Goal: Task Accomplishment & Management: Use online tool/utility

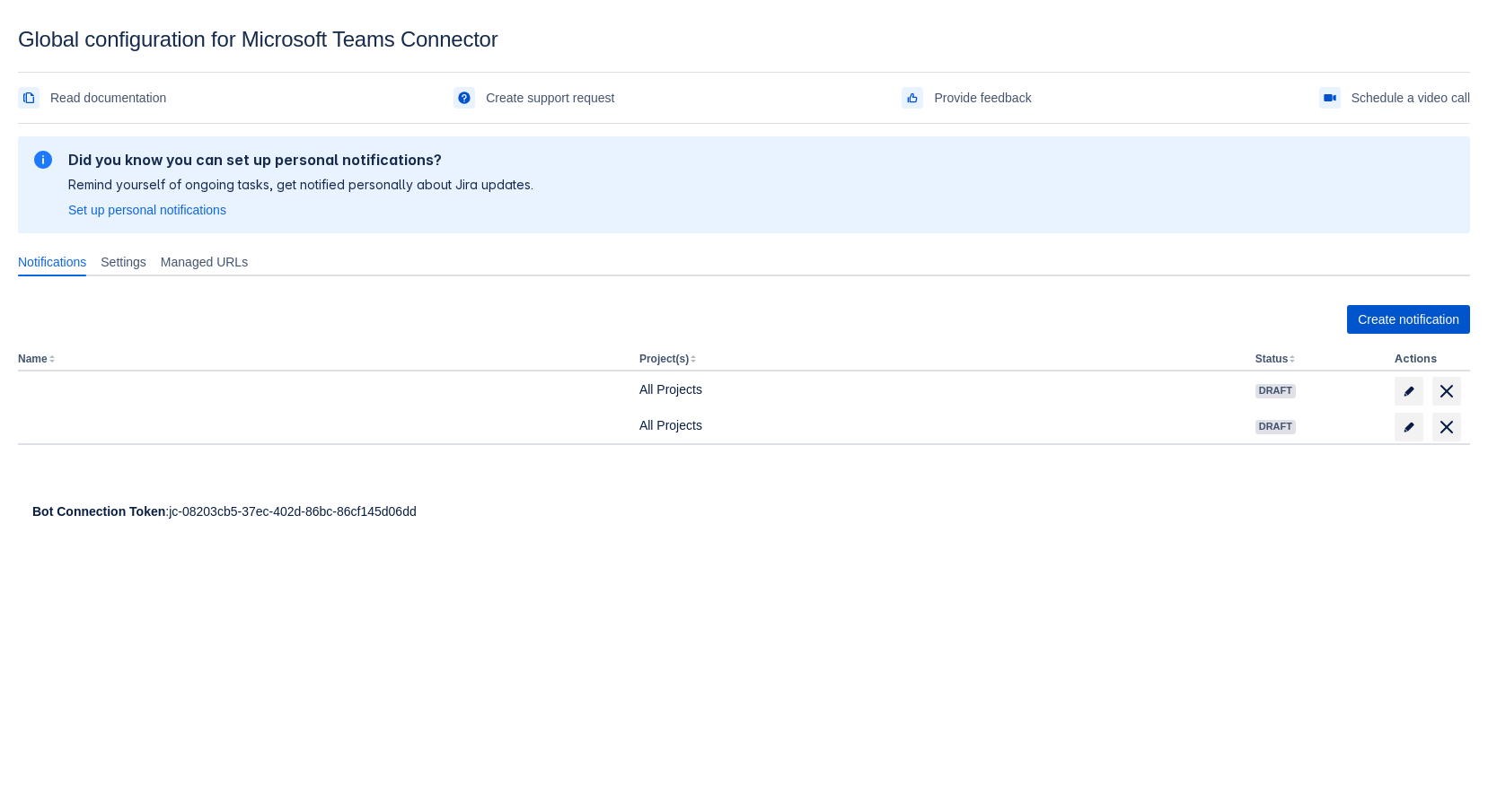
click at [1398, 326] on span "Create notification" at bounding box center [1409, 319] width 102 height 28
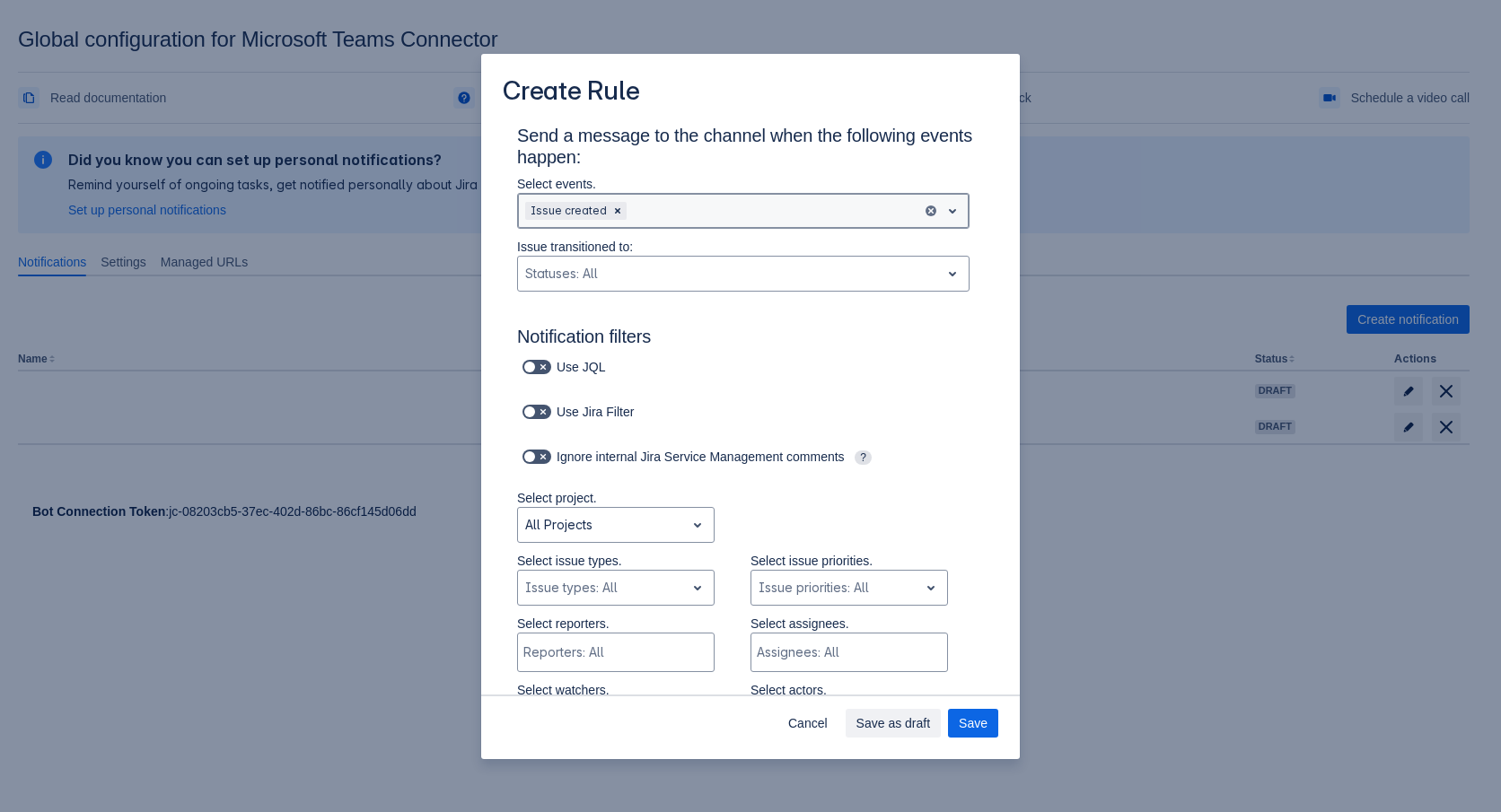
click at [685, 210] on div "Scrollable content" at bounding box center [773, 210] width 285 height 22
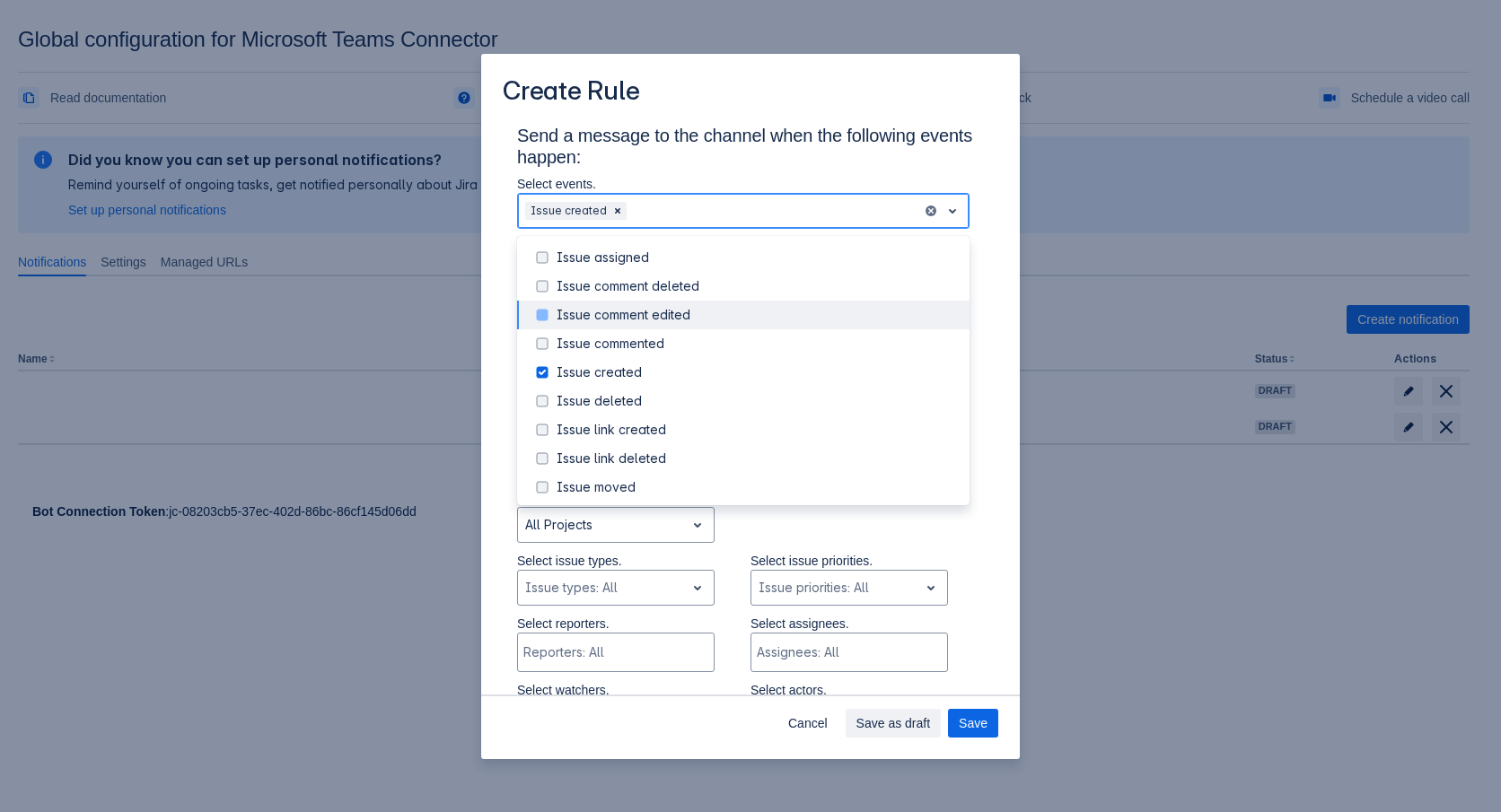
click at [535, 317] on span "Scrollable content" at bounding box center [542, 315] width 22 height 22
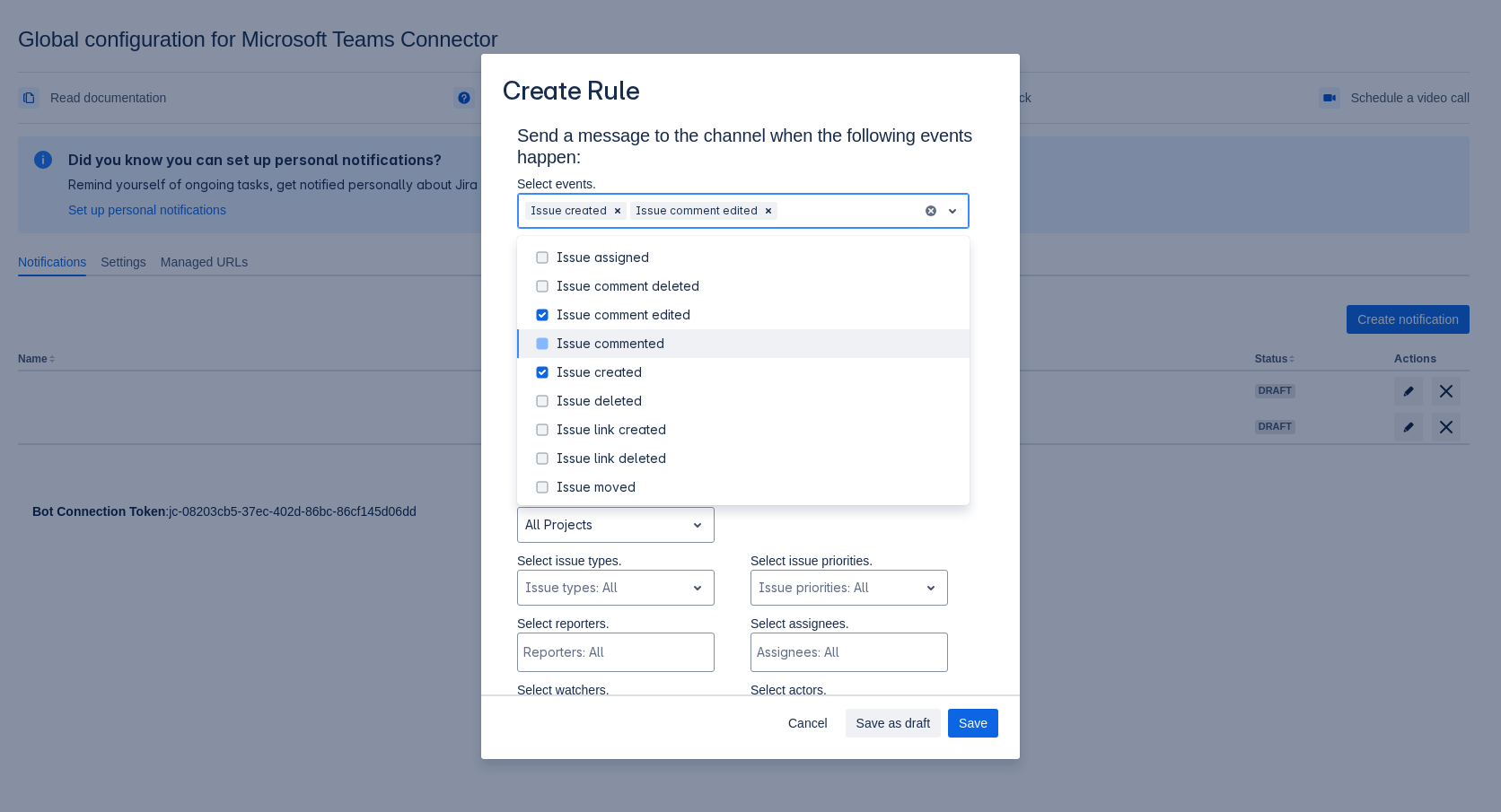
click at [548, 346] on span "Scrollable content" at bounding box center [542, 343] width 22 height 22
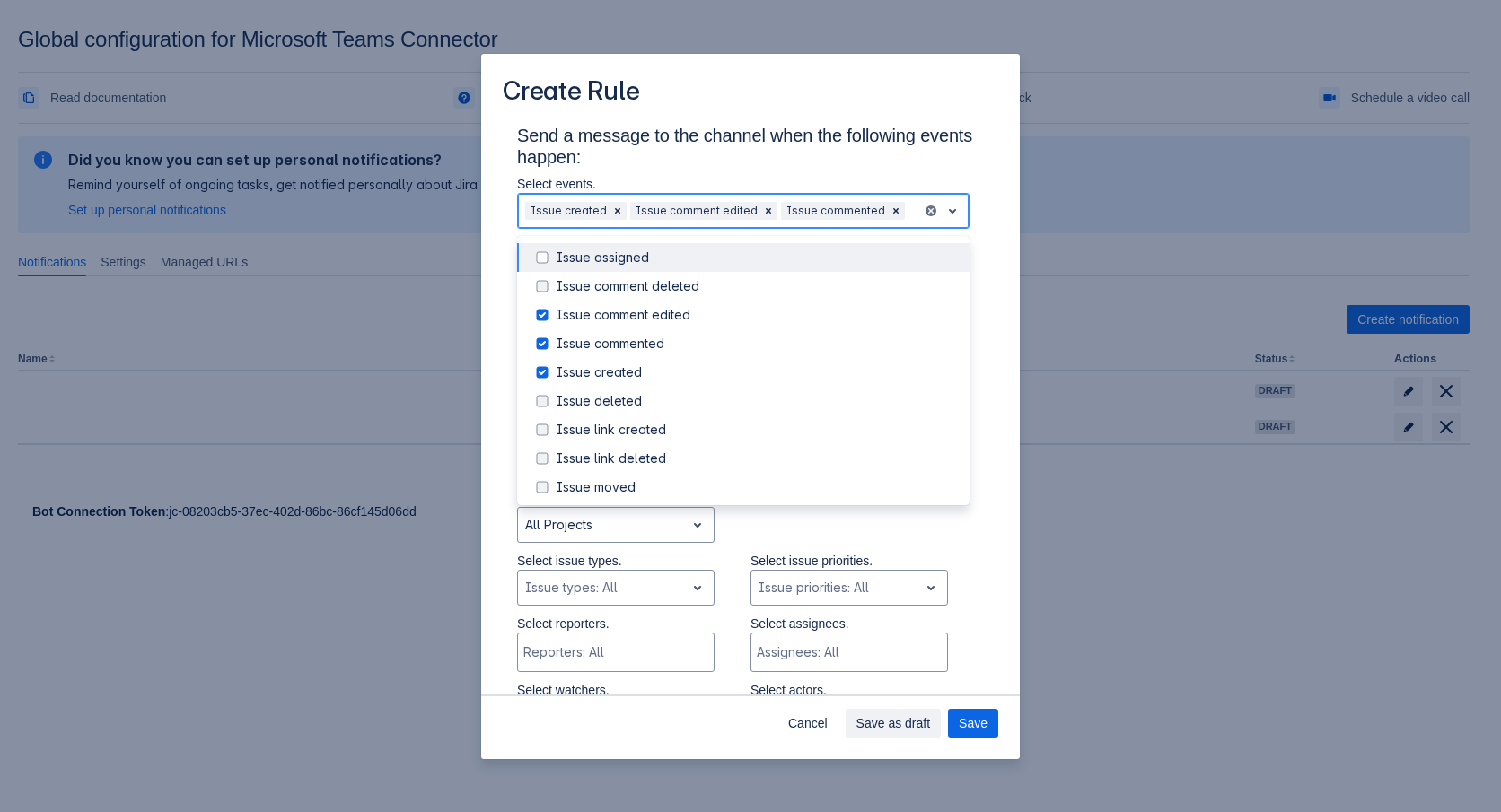
click at [547, 254] on span "Scrollable content" at bounding box center [542, 257] width 22 height 22
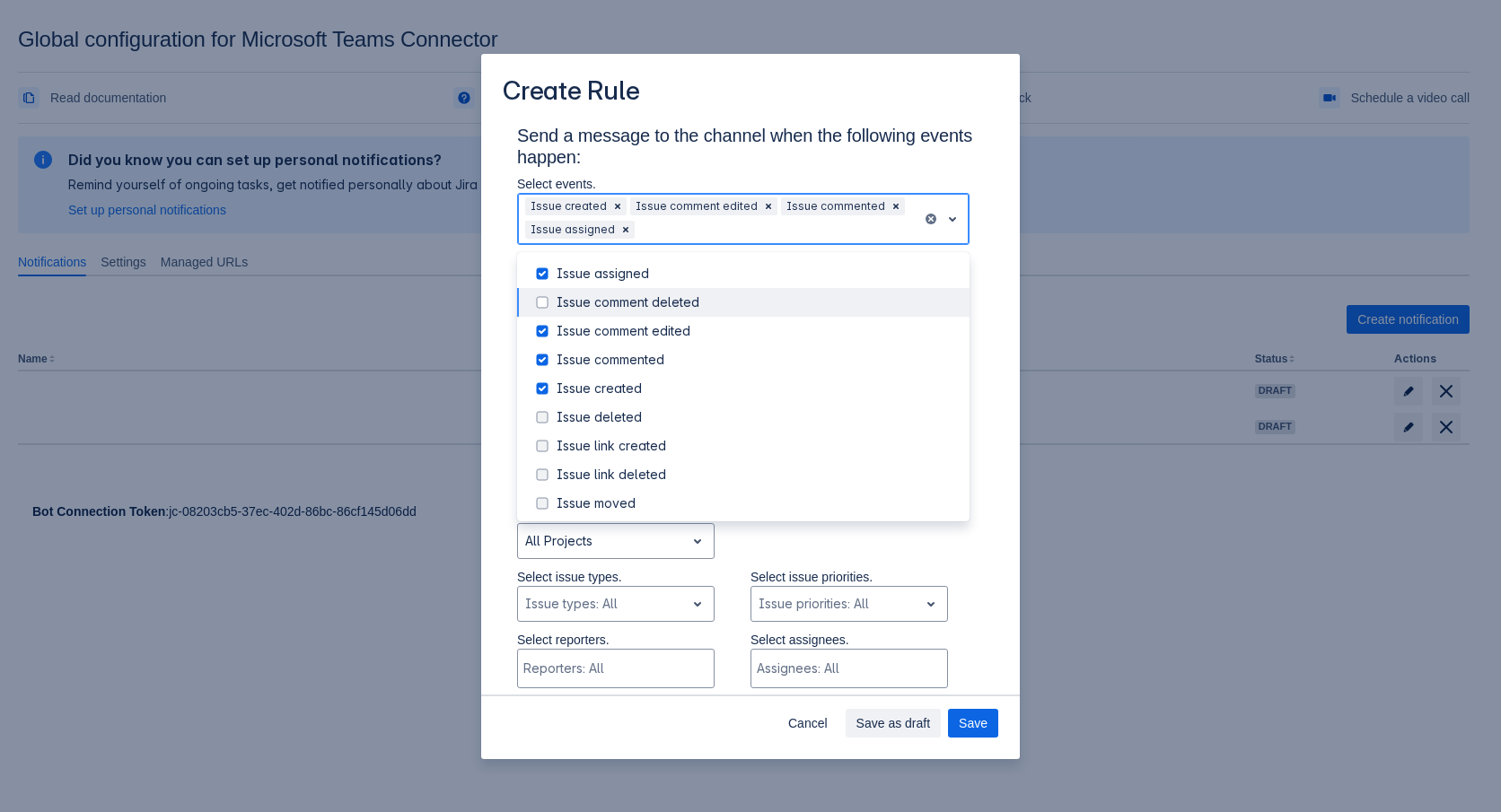
click at [551, 291] on div "Issue comment deleted" at bounding box center [743, 302] width 452 height 28
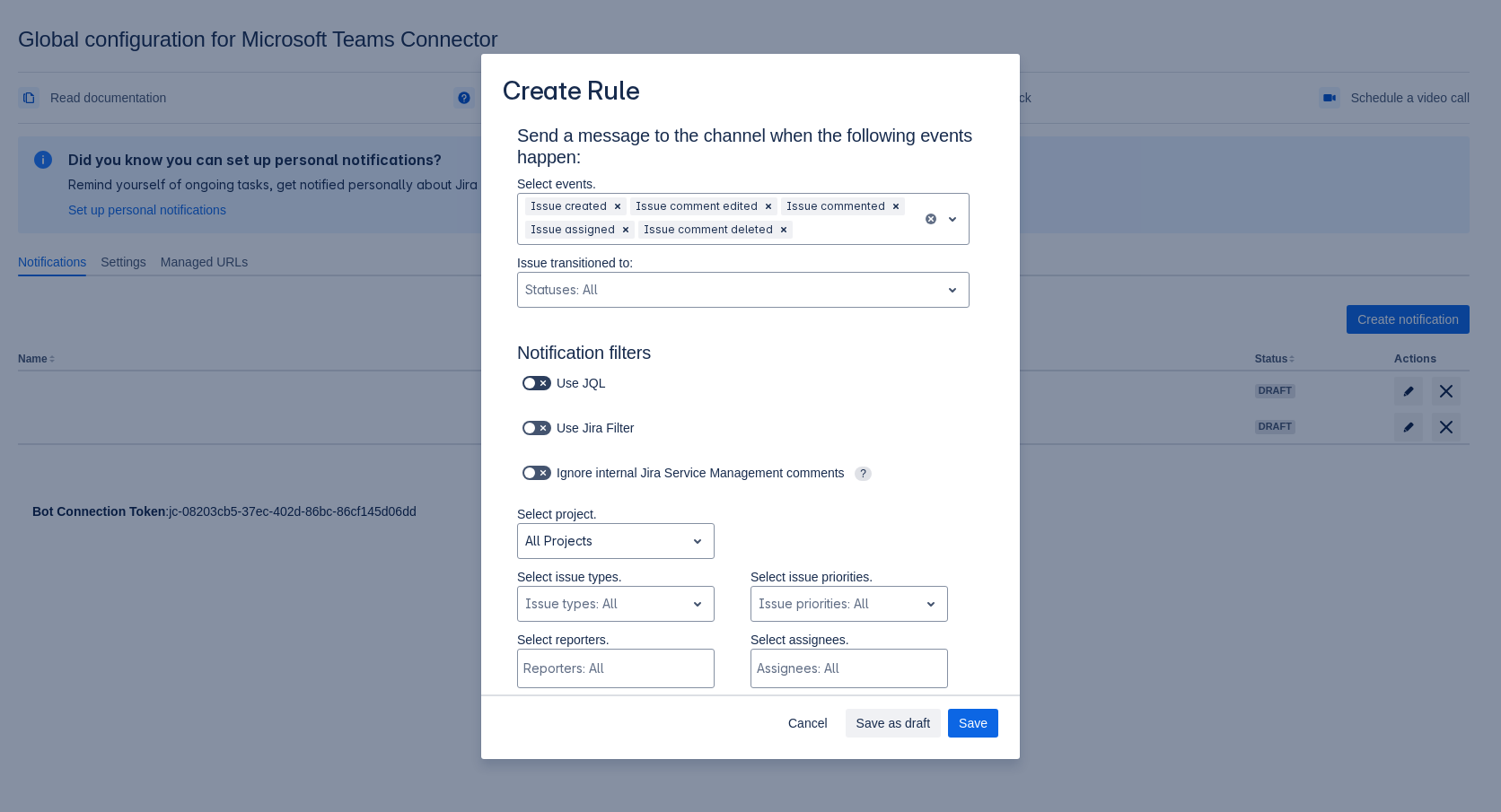
click at [542, 380] on span "Scrollable content" at bounding box center [543, 382] width 14 height 14
click at [534, 380] on input "Scrollable content" at bounding box center [529, 383] width 11 height 11
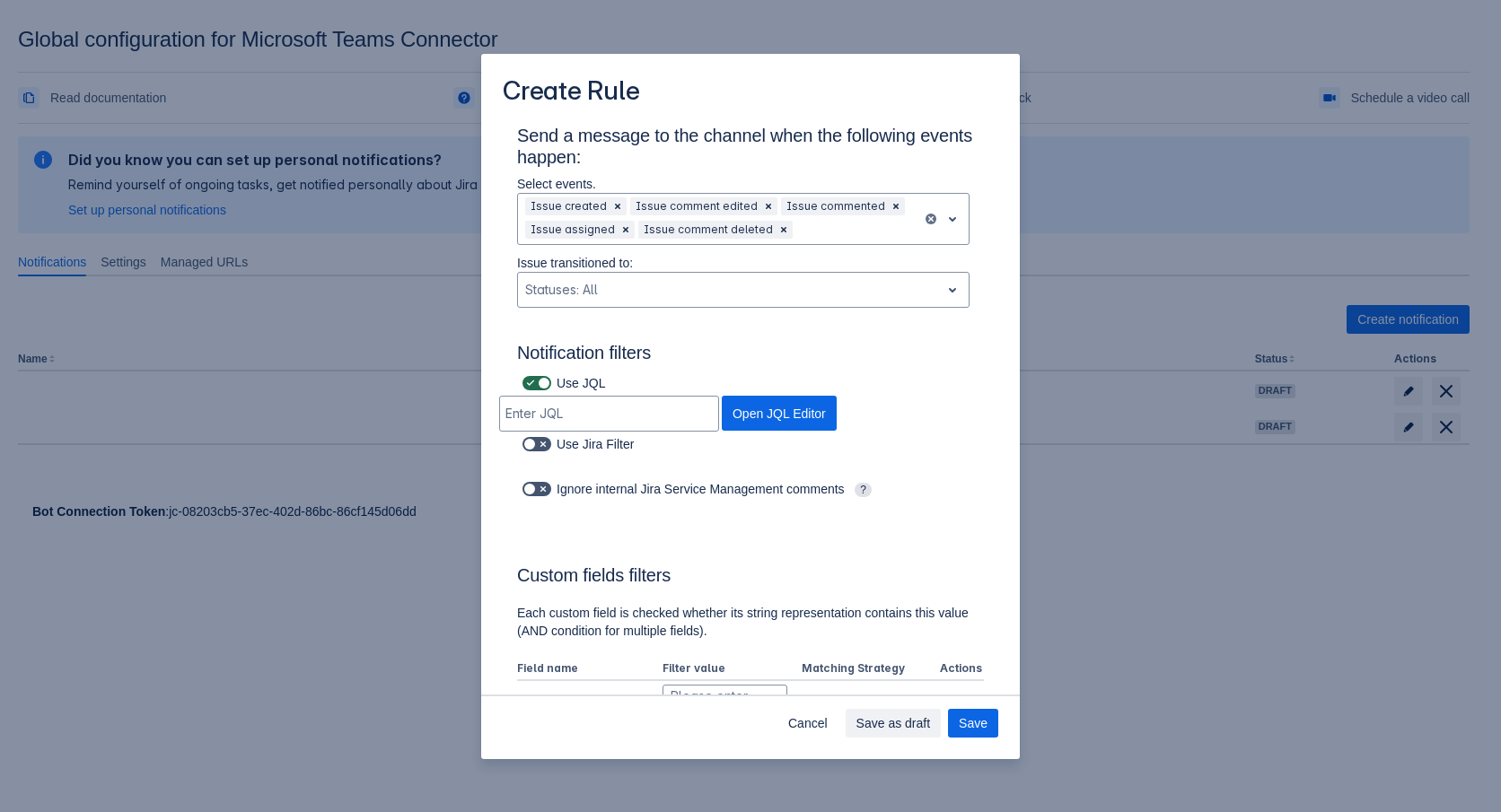
click at [544, 380] on span "Scrollable content" at bounding box center [543, 382] width 14 height 14
click at [534, 380] on input "Scrollable content" at bounding box center [529, 383] width 11 height 11
checkbox input "false"
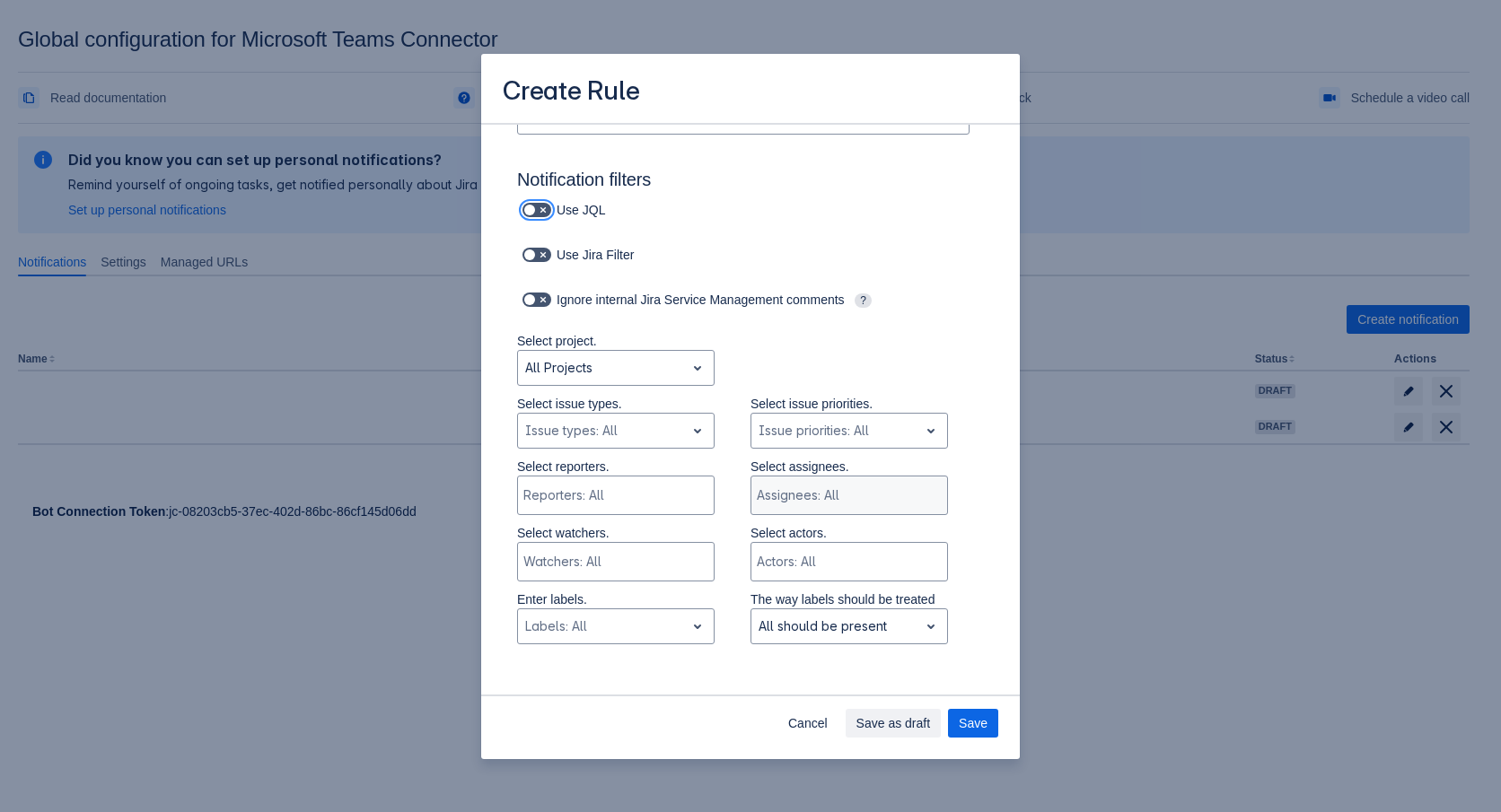
scroll to position [181, 0]
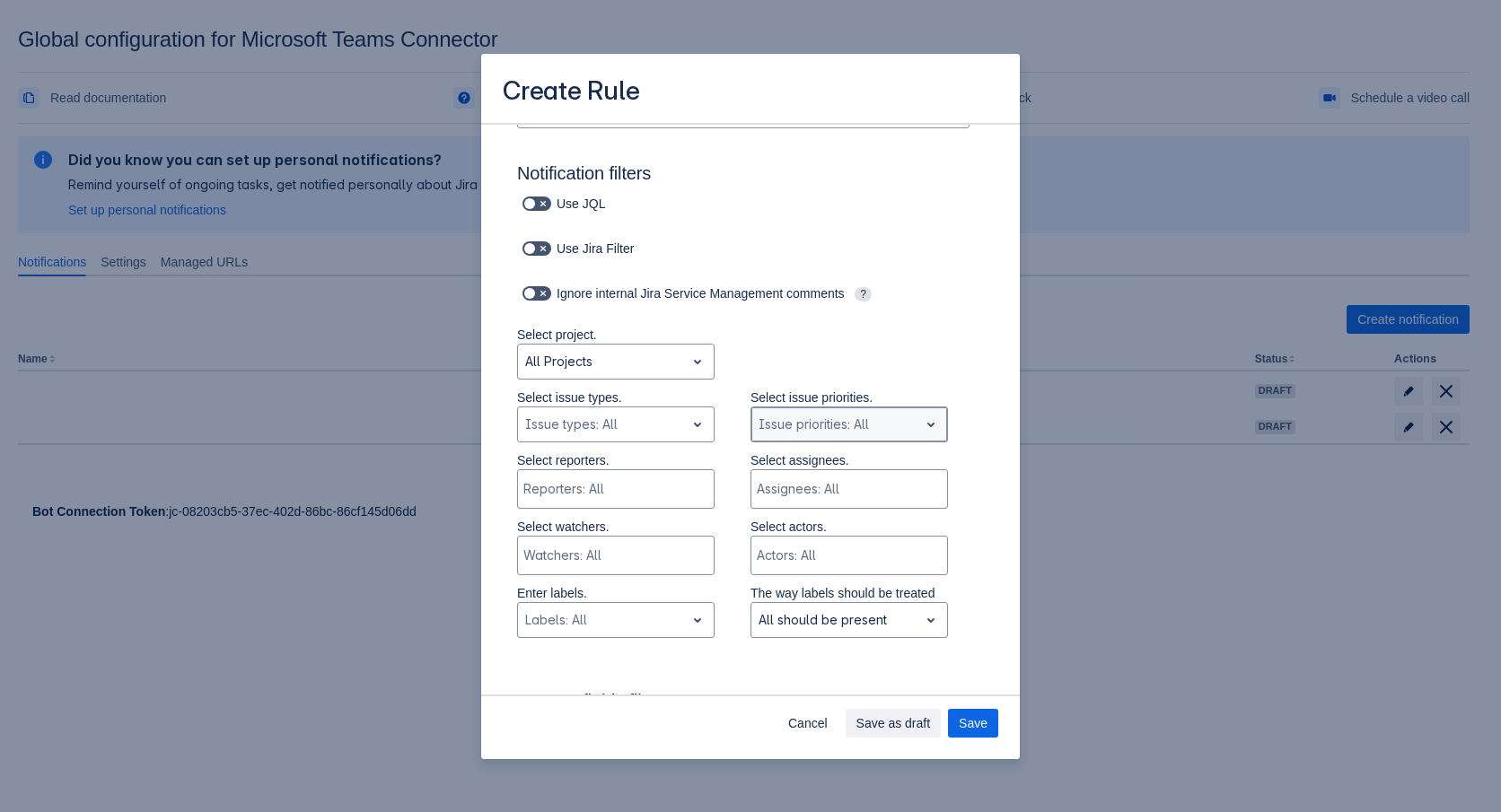
click at [921, 423] on span "open" at bounding box center [931, 424] width 22 height 22
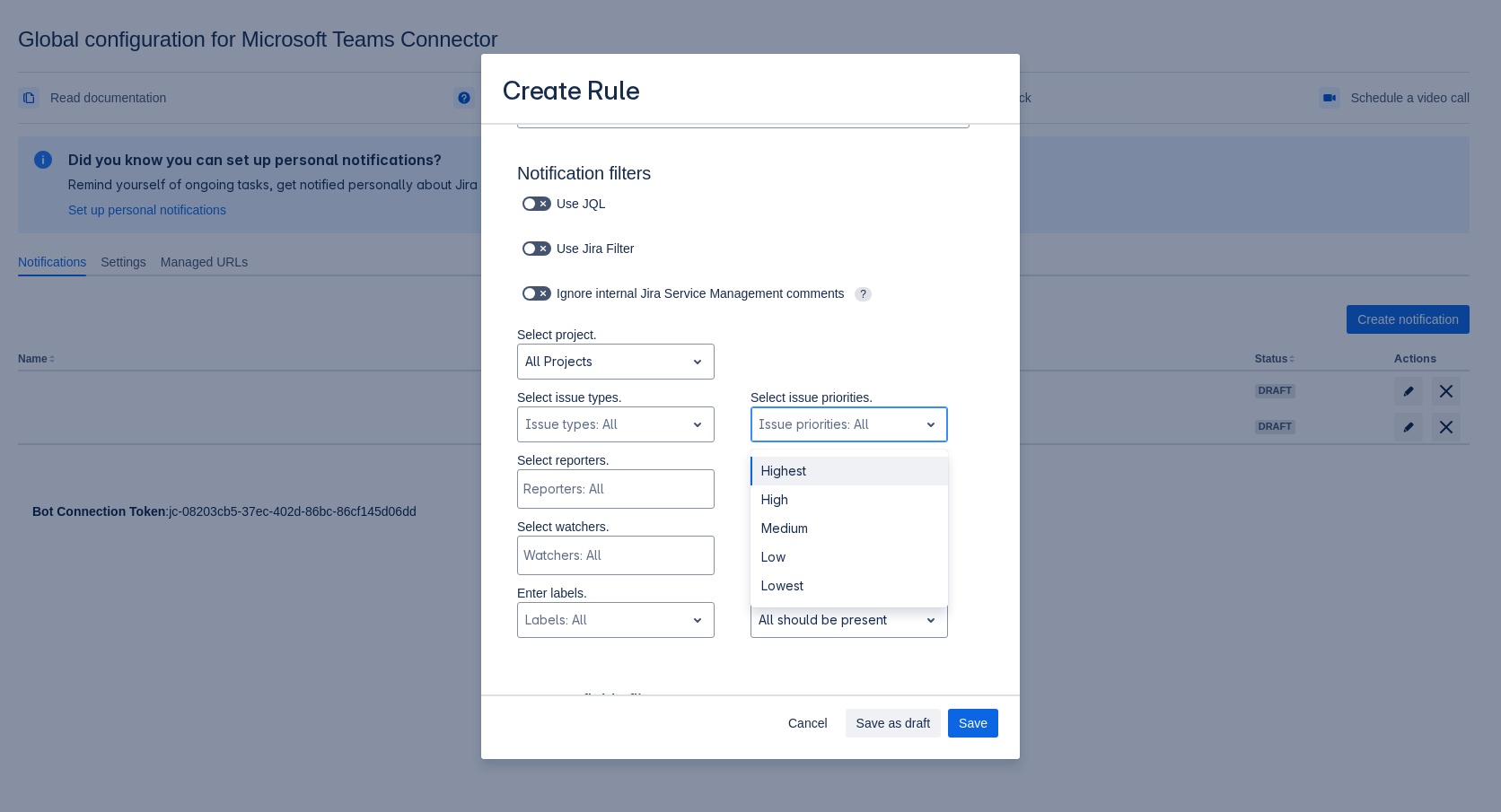
click at [921, 423] on span "open" at bounding box center [931, 424] width 22 height 22
click at [968, 721] on span "Save" at bounding box center [973, 723] width 28 height 28
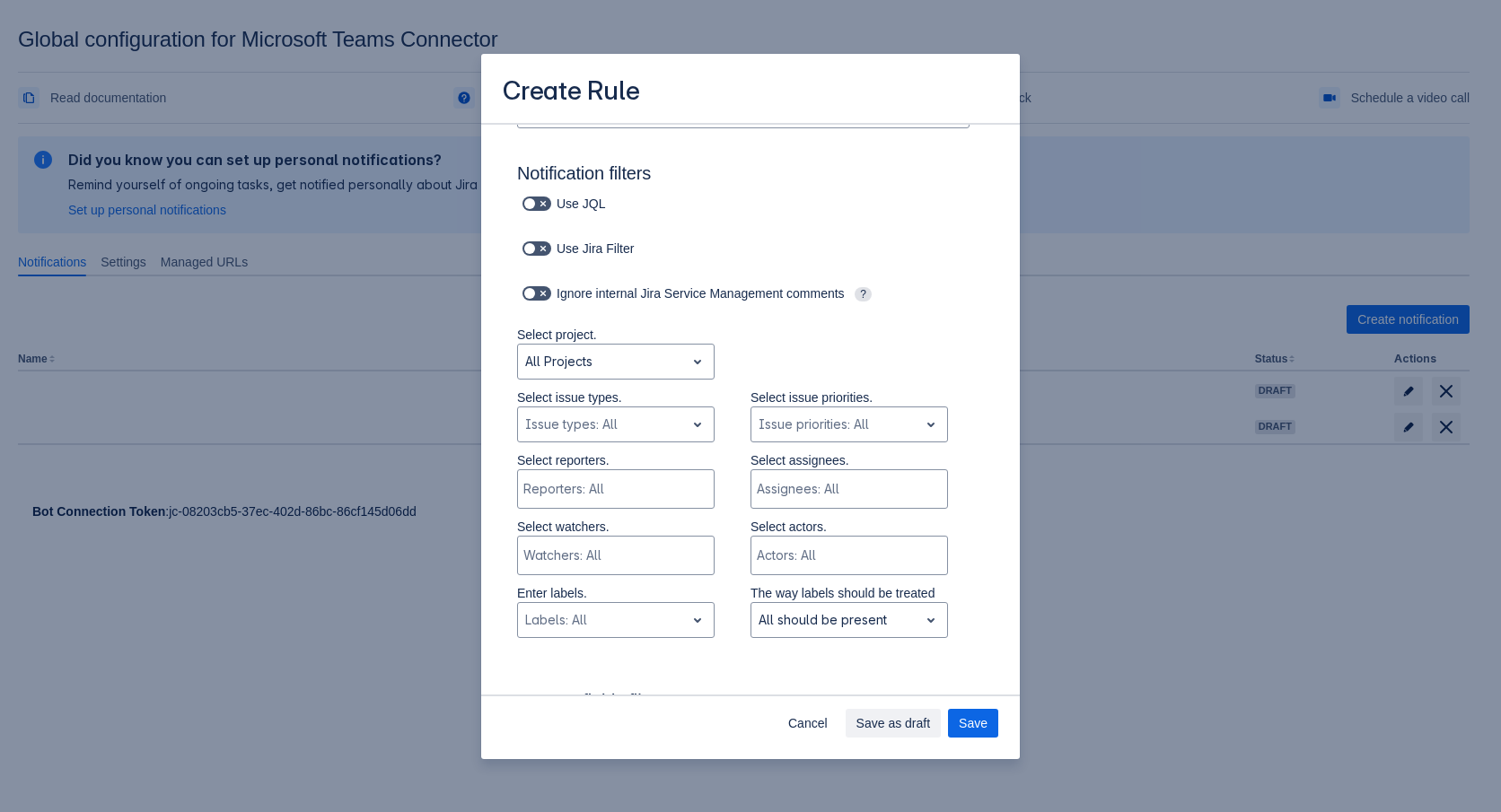
click at [962, 408] on div "Select issue types. , multiple selections available, Issue types: All Select is…" at bounding box center [733, 420] width 503 height 63
click at [970, 731] on span "Save" at bounding box center [973, 723] width 28 height 28
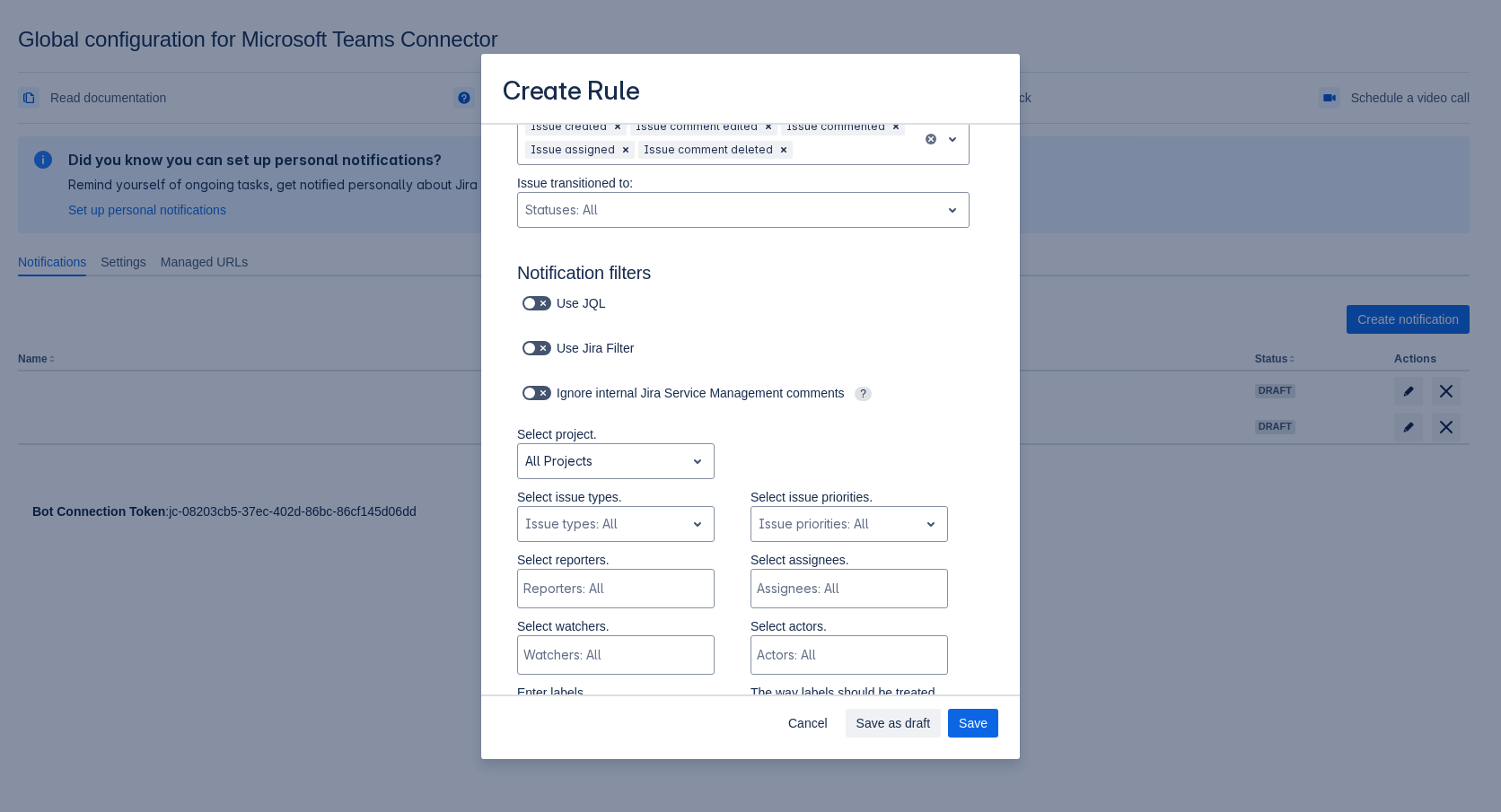
scroll to position [91, 0]
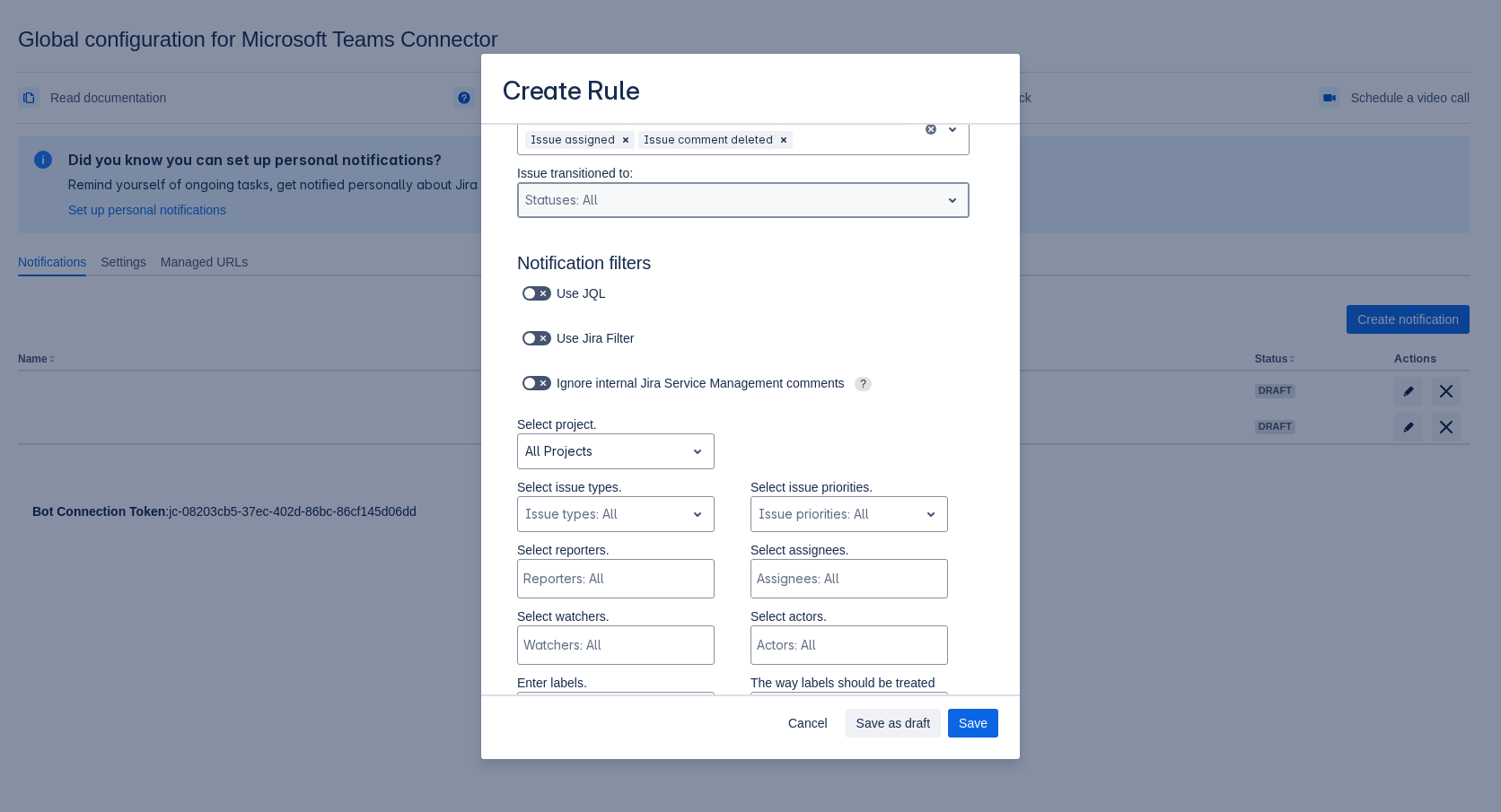
click at [762, 205] on div "Scrollable content" at bounding box center [728, 200] width 408 height 22
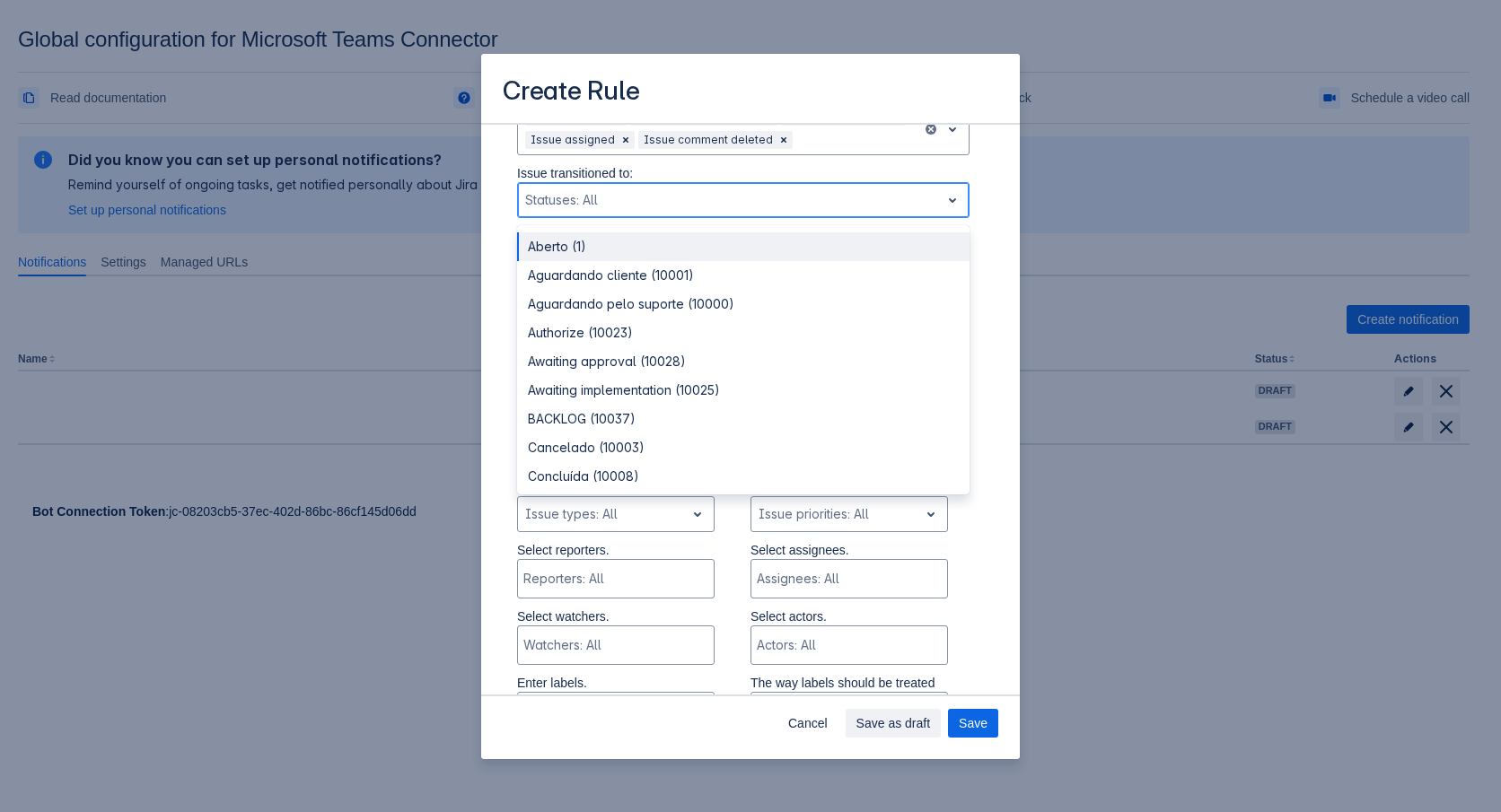
click at [762, 205] on div "Scrollable content" at bounding box center [728, 200] width 408 height 22
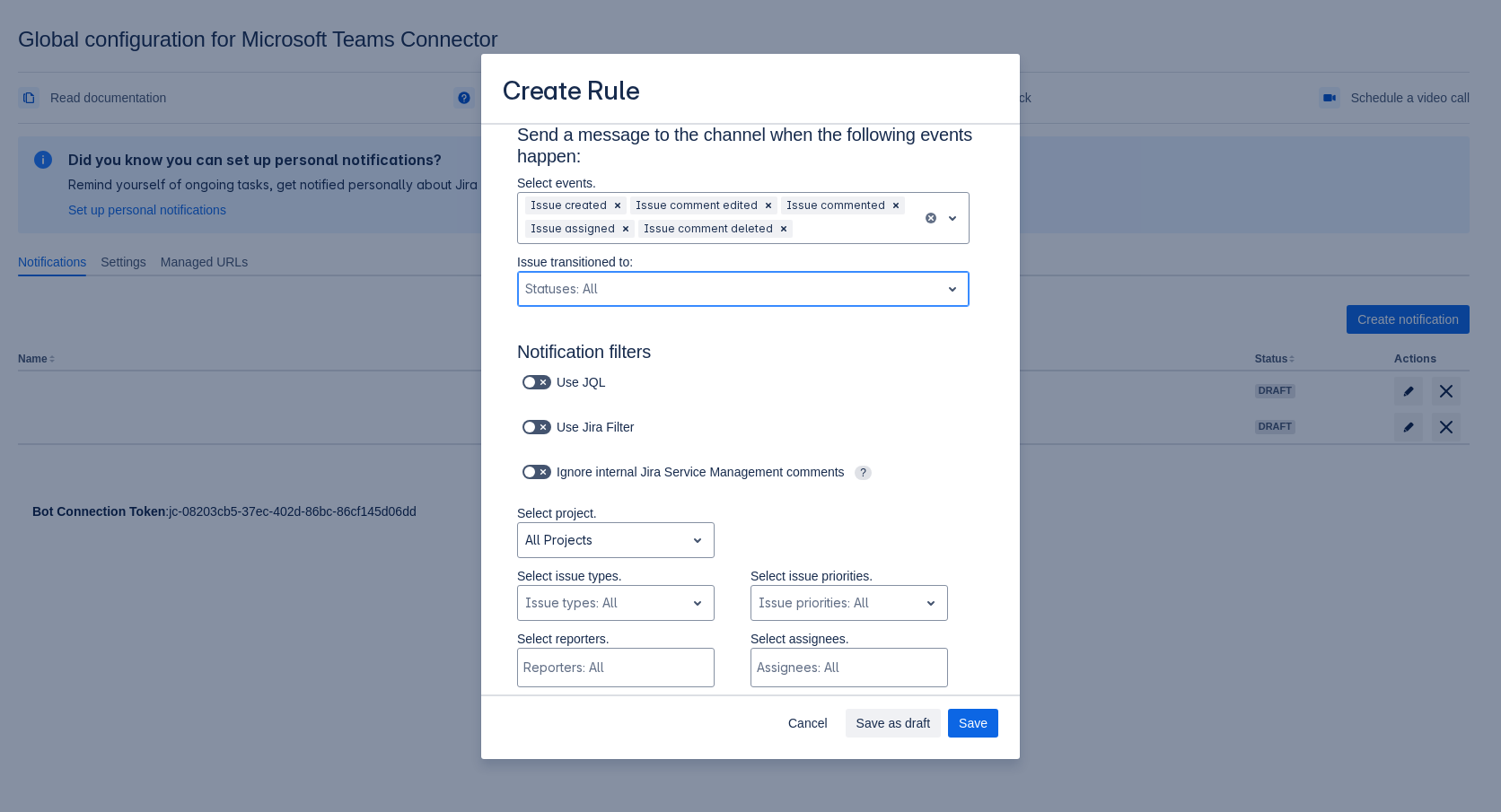
scroll to position [0, 0]
click at [898, 279] on div "Scrollable content" at bounding box center [728, 289] width 408 height 22
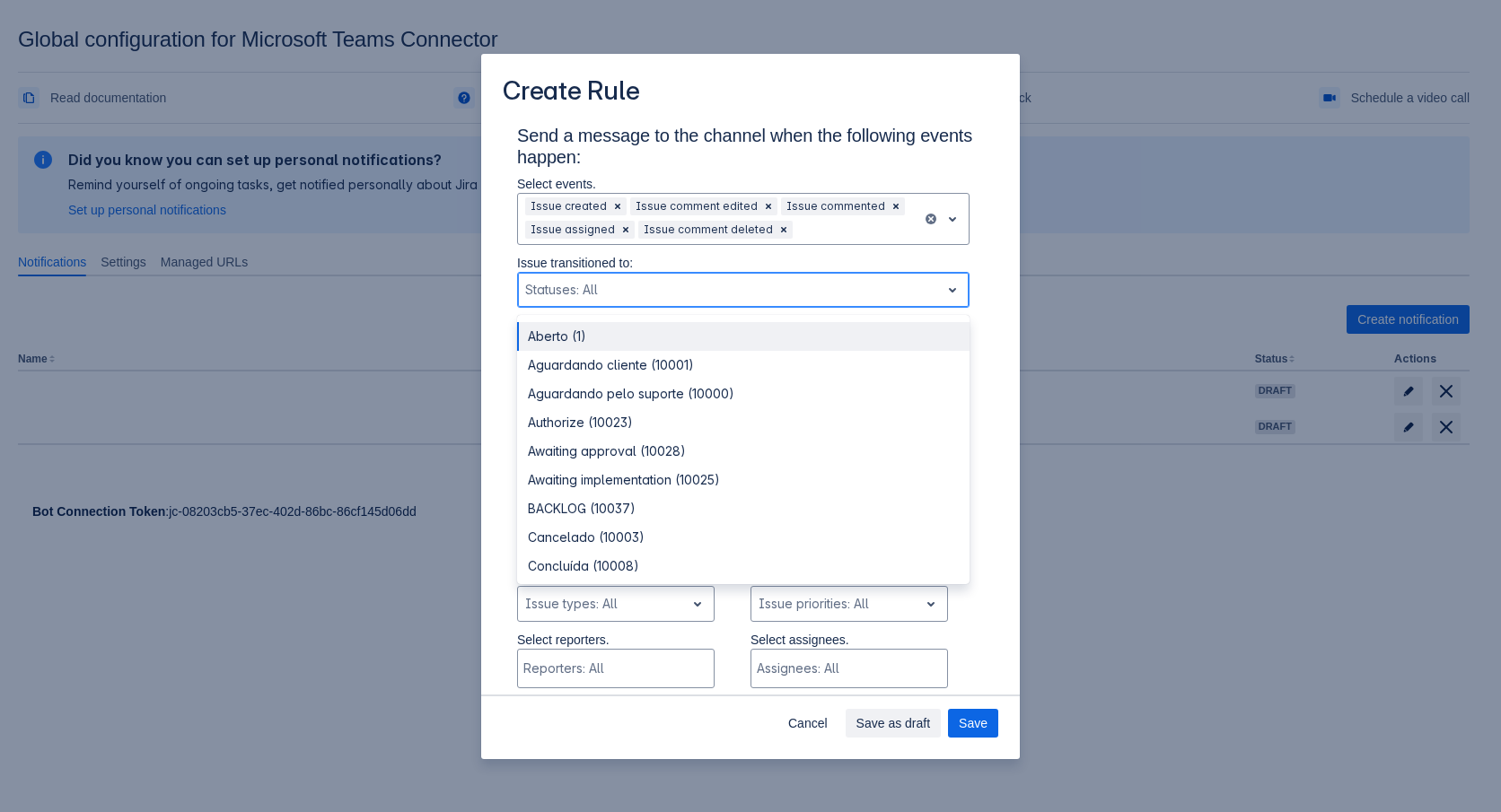
click at [829, 285] on div "Scrollable content" at bounding box center [728, 289] width 408 height 22
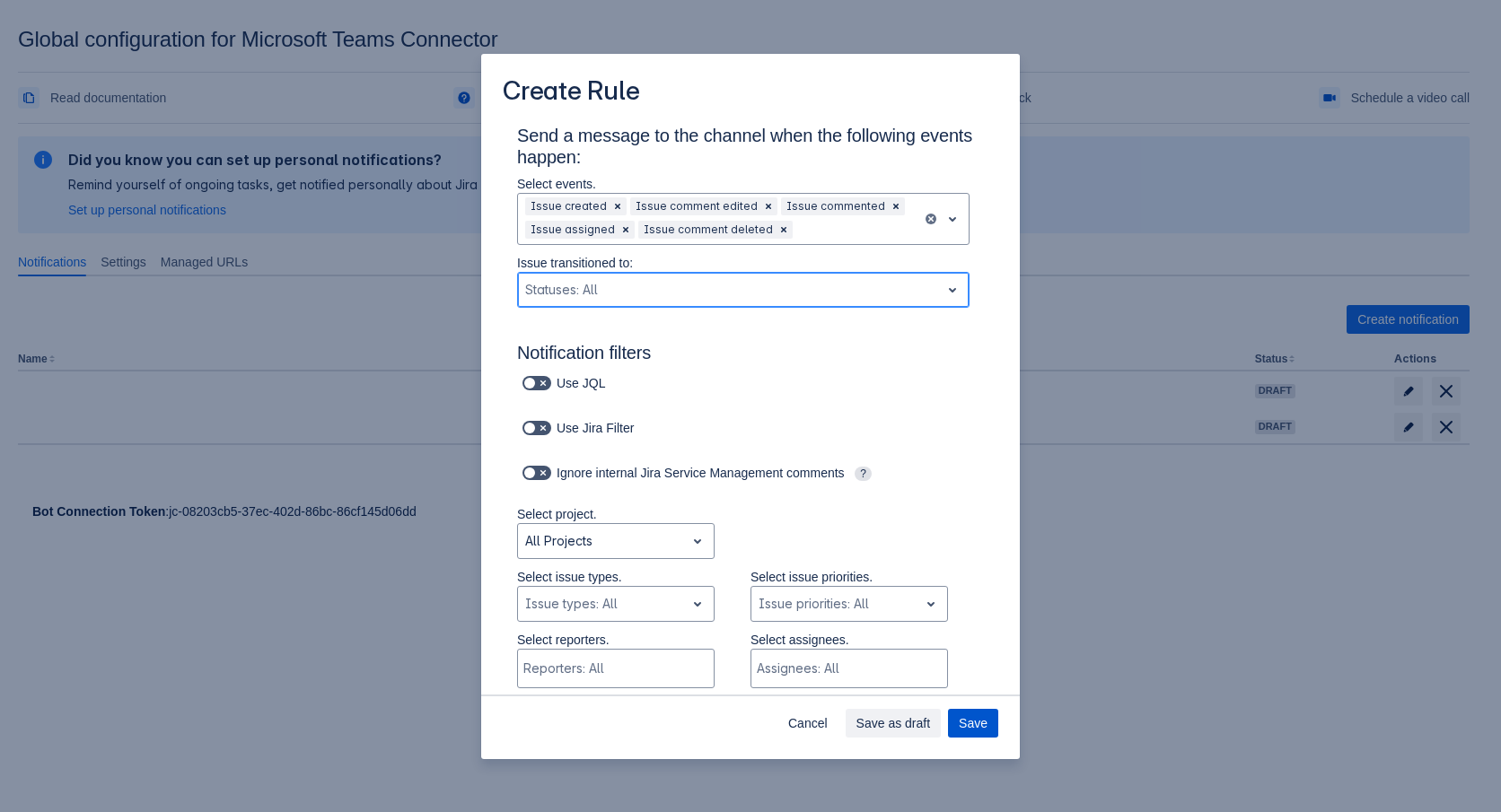
click at [974, 723] on span "Save" at bounding box center [973, 723] width 28 height 28
click at [974, 723] on span "Save" at bounding box center [973, 723] width 28 height 28
click at [1118, 475] on div "Create Rule Send a message to the channel when the following events happen: Sel…" at bounding box center [750, 406] width 1501 height 812
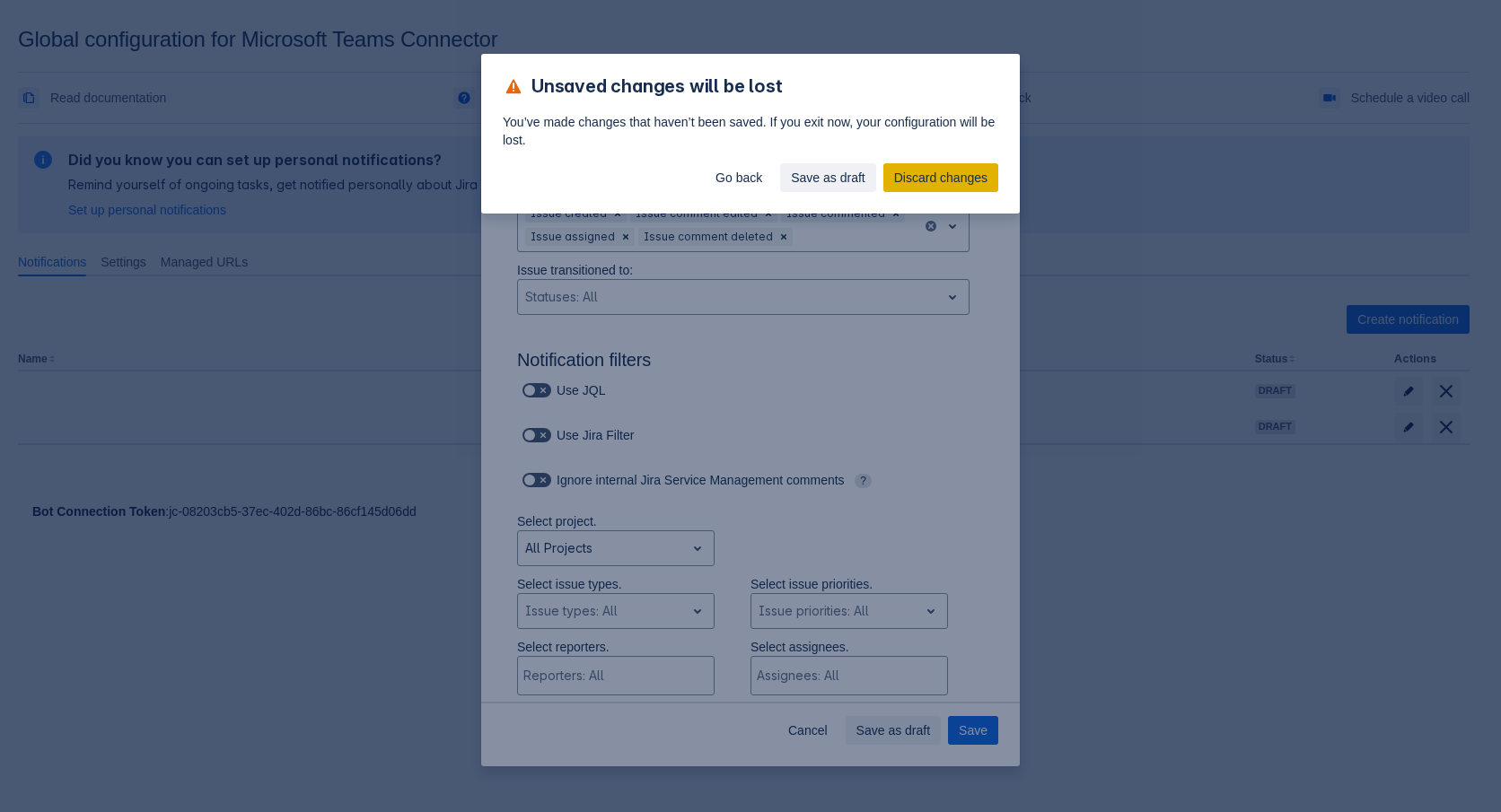
click at [950, 179] on span "Discard changes" at bounding box center [940, 177] width 93 height 28
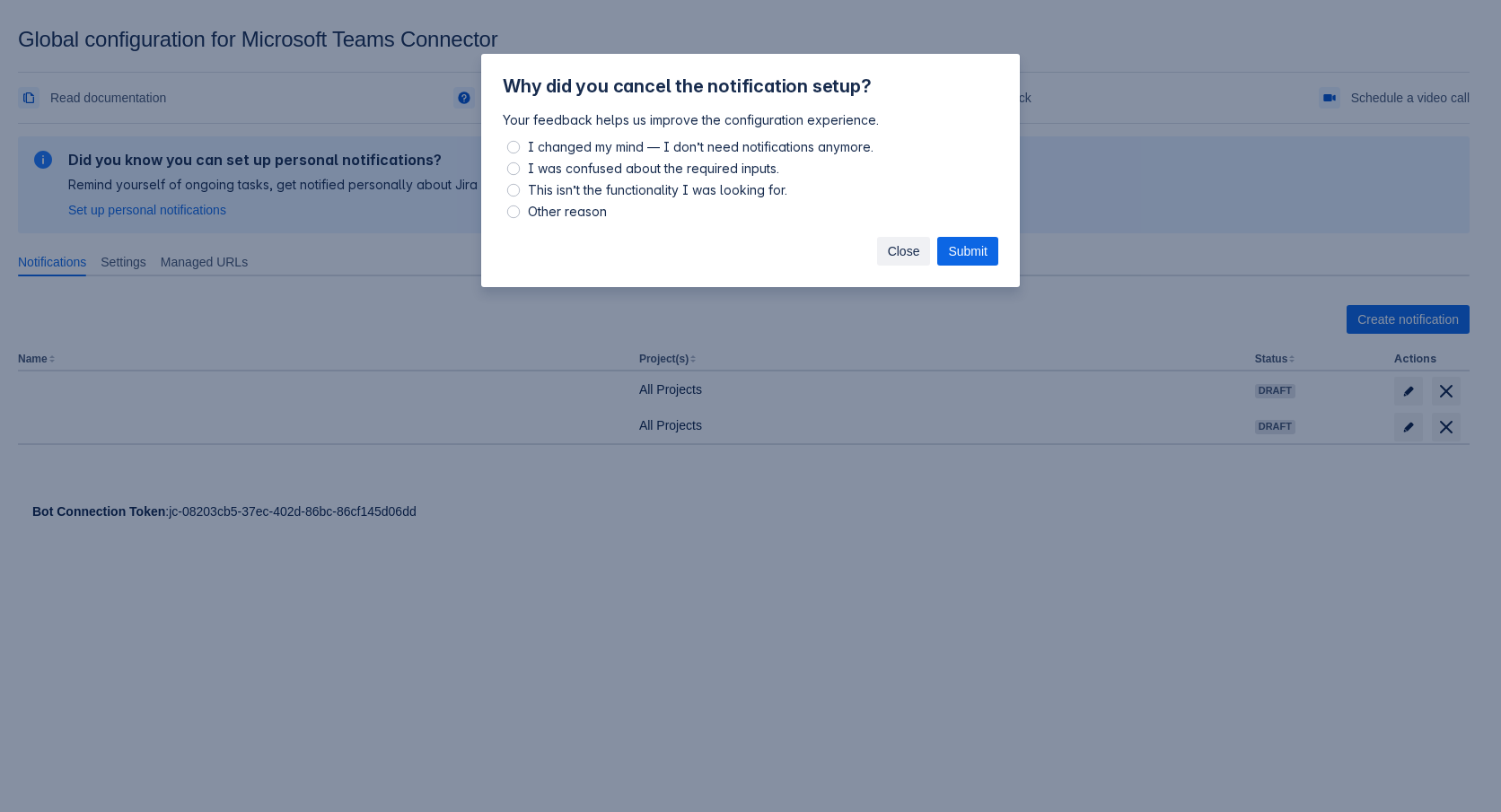
click at [901, 254] on span "Close" at bounding box center [904, 252] width 32 height 28
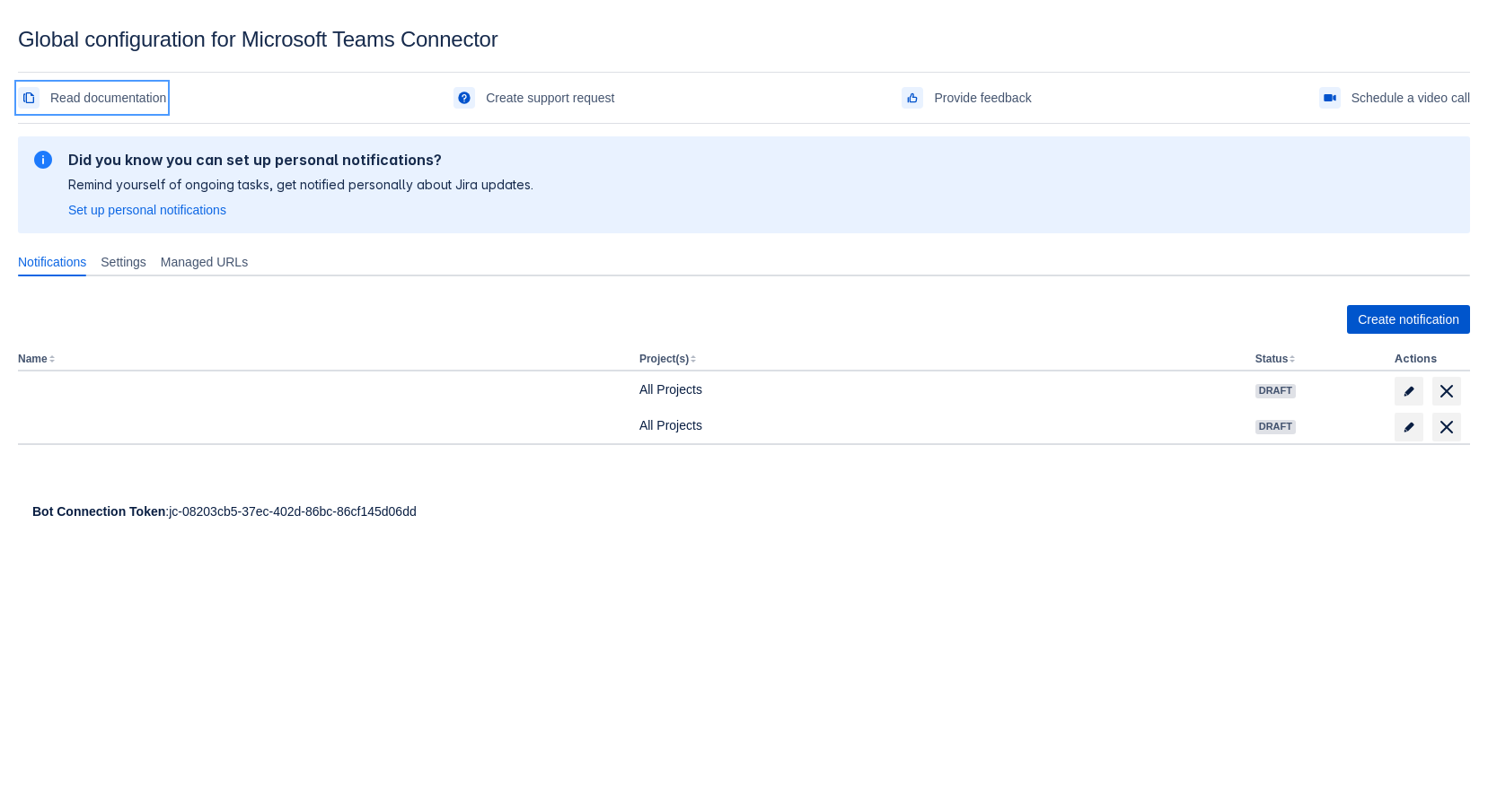
click at [1394, 322] on span "Create notification" at bounding box center [1409, 319] width 102 height 28
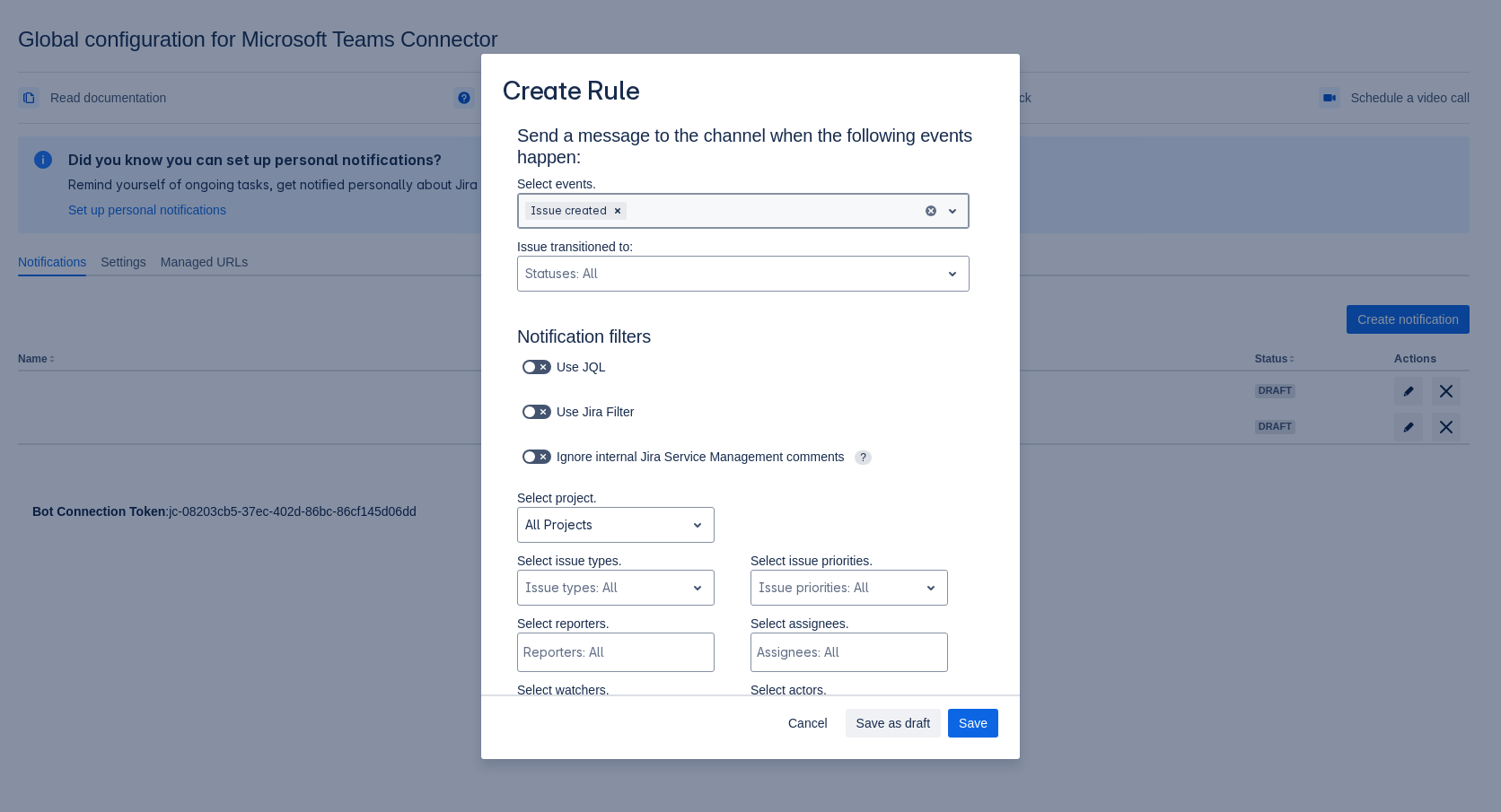
click at [654, 204] on div "Scrollable content" at bounding box center [773, 210] width 285 height 22
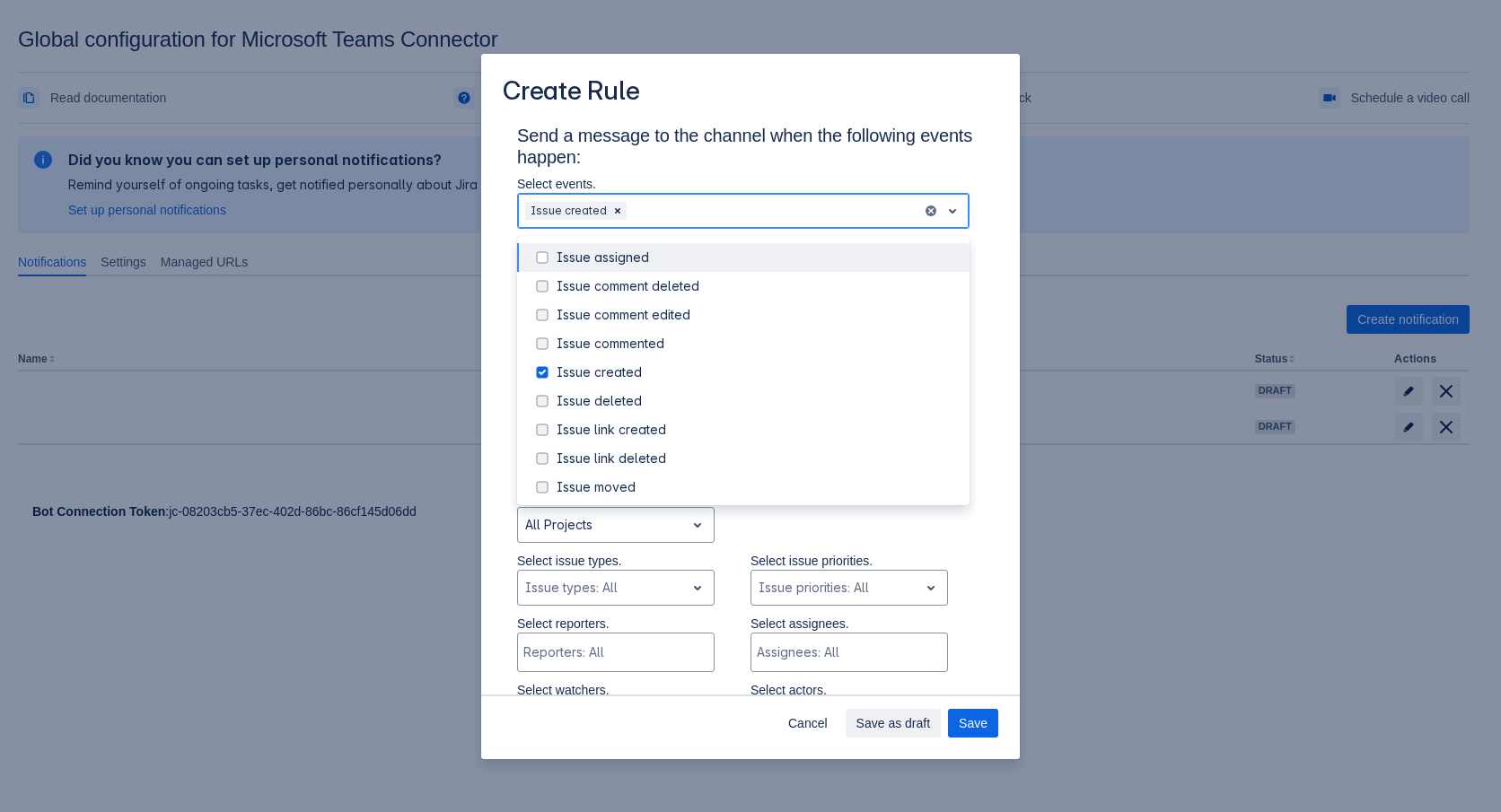
click at [539, 258] on span "Scrollable content" at bounding box center [542, 257] width 22 height 22
click at [537, 278] on span "Scrollable content" at bounding box center [542, 285] width 22 height 22
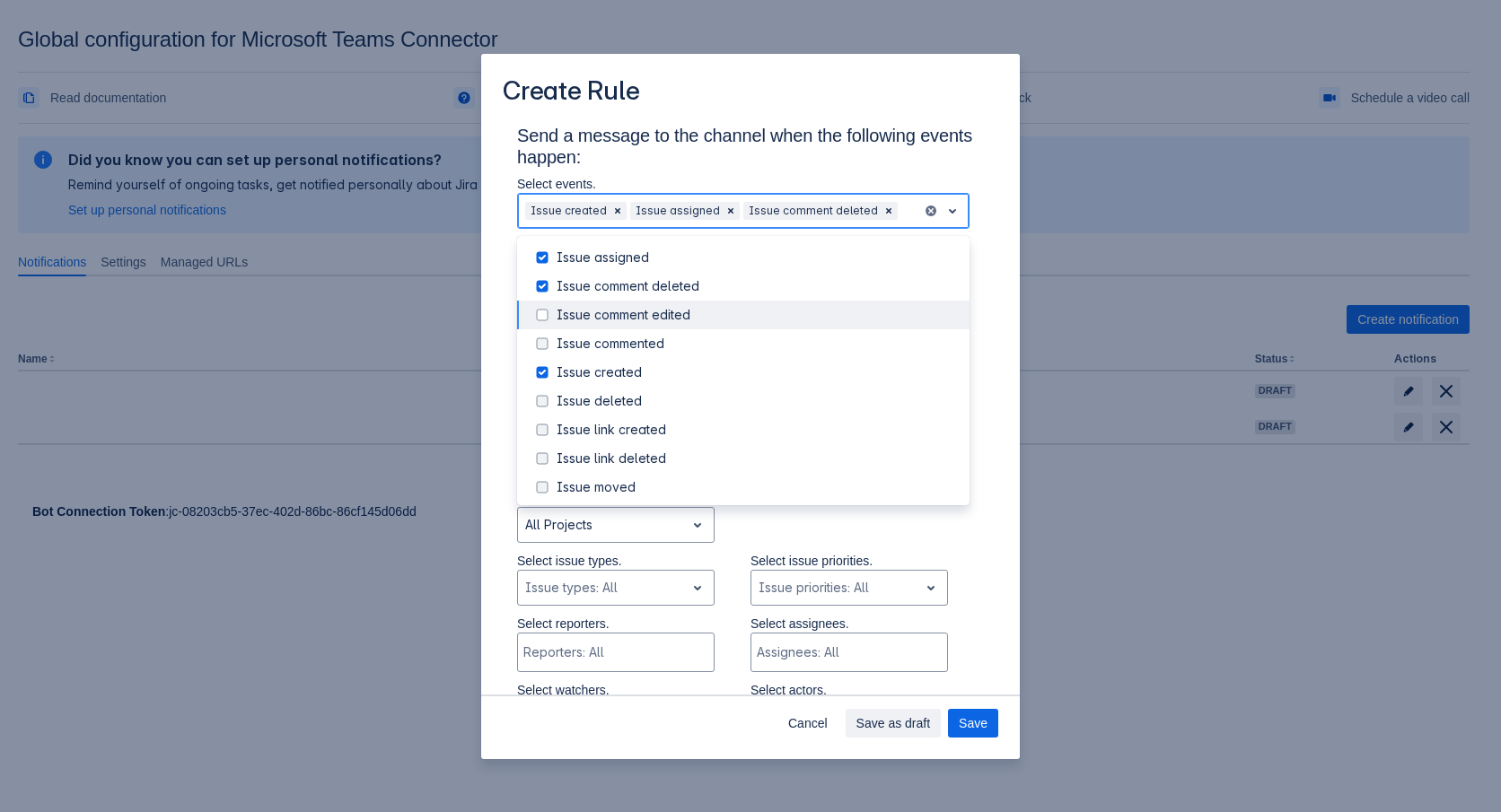
click at [549, 317] on span "Scrollable content" at bounding box center [542, 315] width 22 height 22
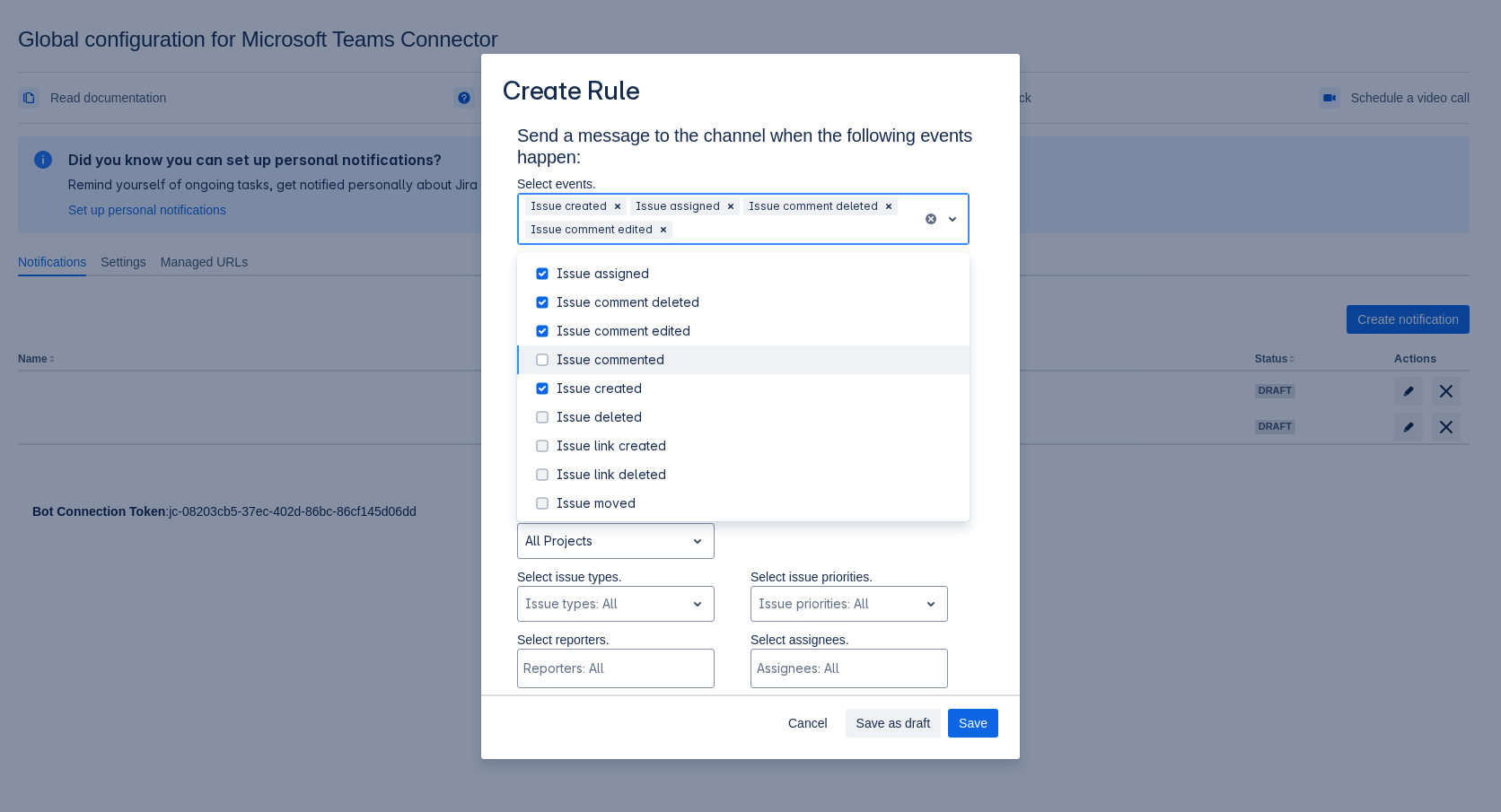
click at [541, 372] on div "Issue commented" at bounding box center [743, 360] width 452 height 28
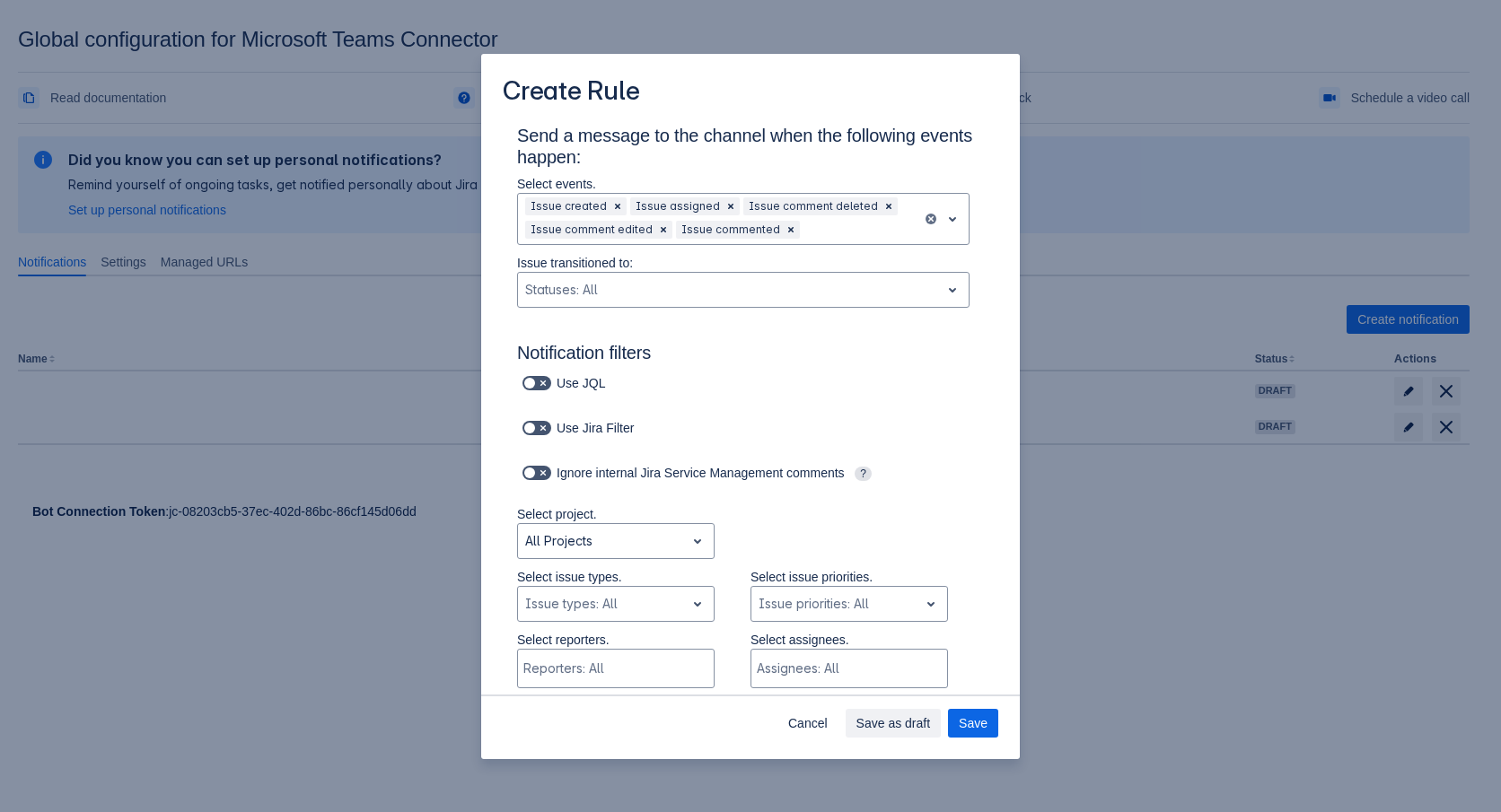
click at [900, 558] on div "Select project. All Projects" at bounding box center [733, 536] width 503 height 63
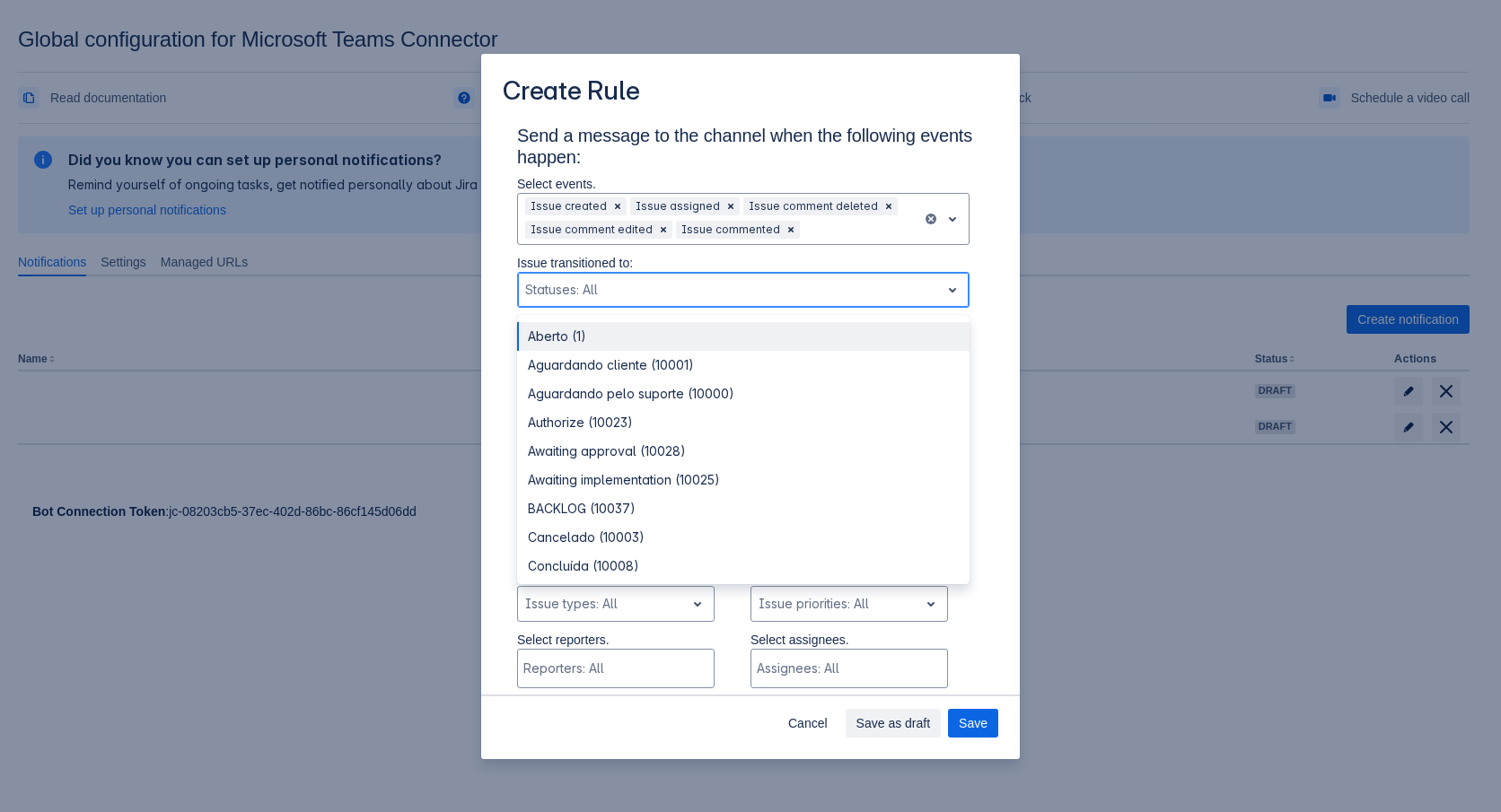
click at [689, 295] on div "Scrollable content" at bounding box center [728, 289] width 408 height 22
click at [612, 338] on div "Aberto (1)" at bounding box center [743, 336] width 452 height 28
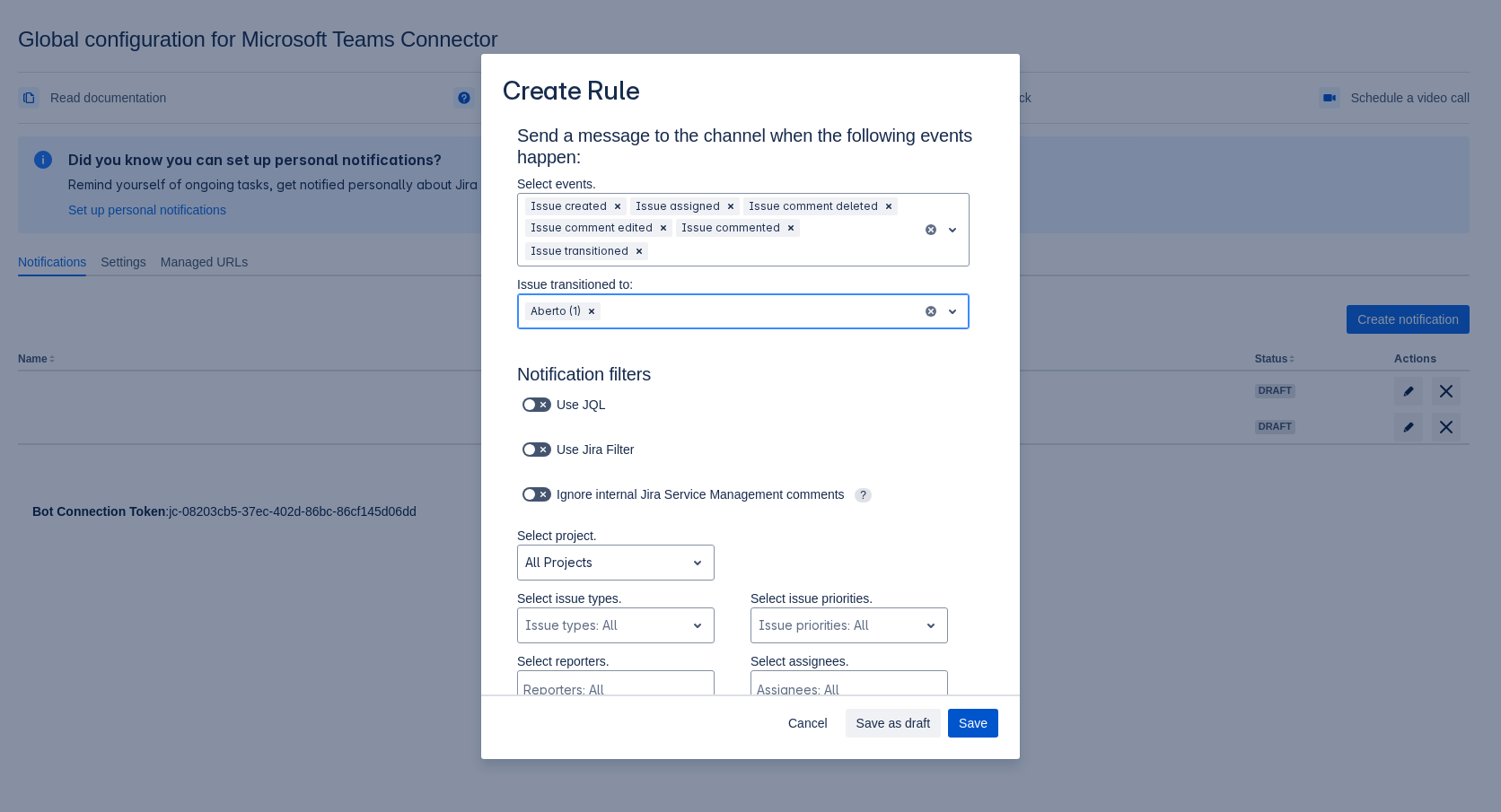
click at [979, 714] on span "Save" at bounding box center [973, 723] width 28 height 28
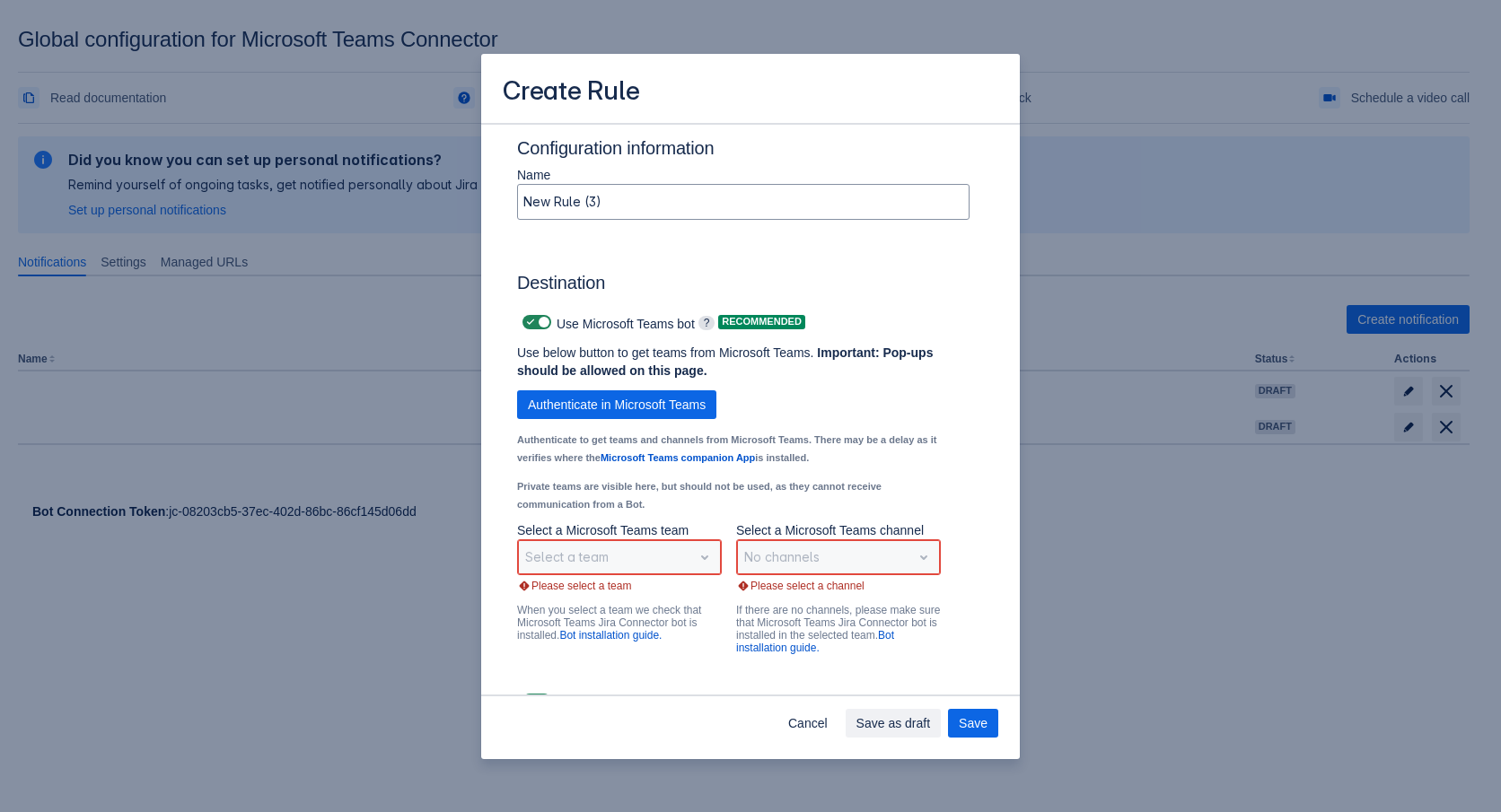
scroll to position [1230, 0]
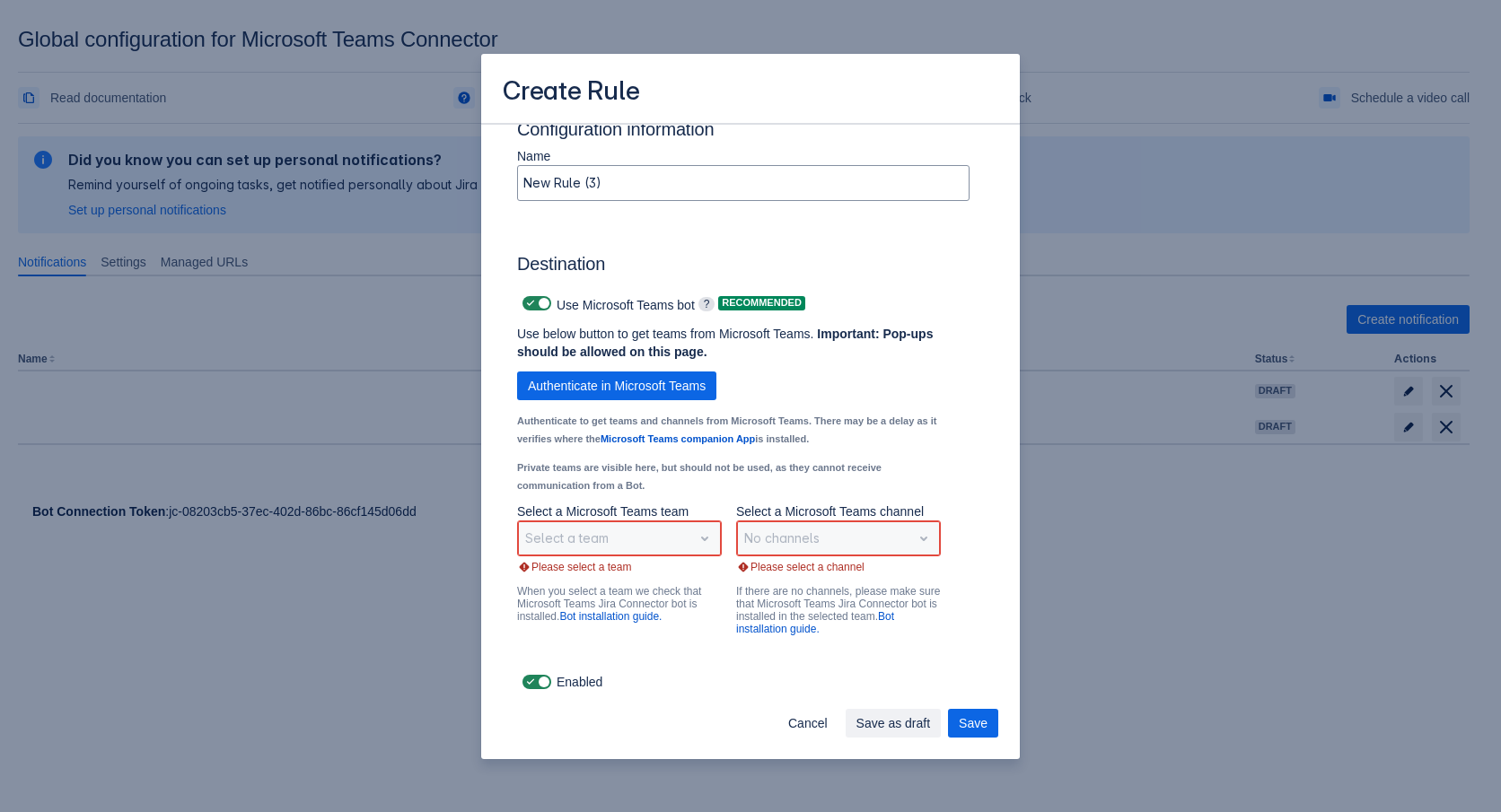
click at [665, 534] on div "Select a team" at bounding box center [619, 539] width 204 height 36
click at [634, 389] on span "Authenticate in Microsoft Teams" at bounding box center [616, 385] width 178 height 28
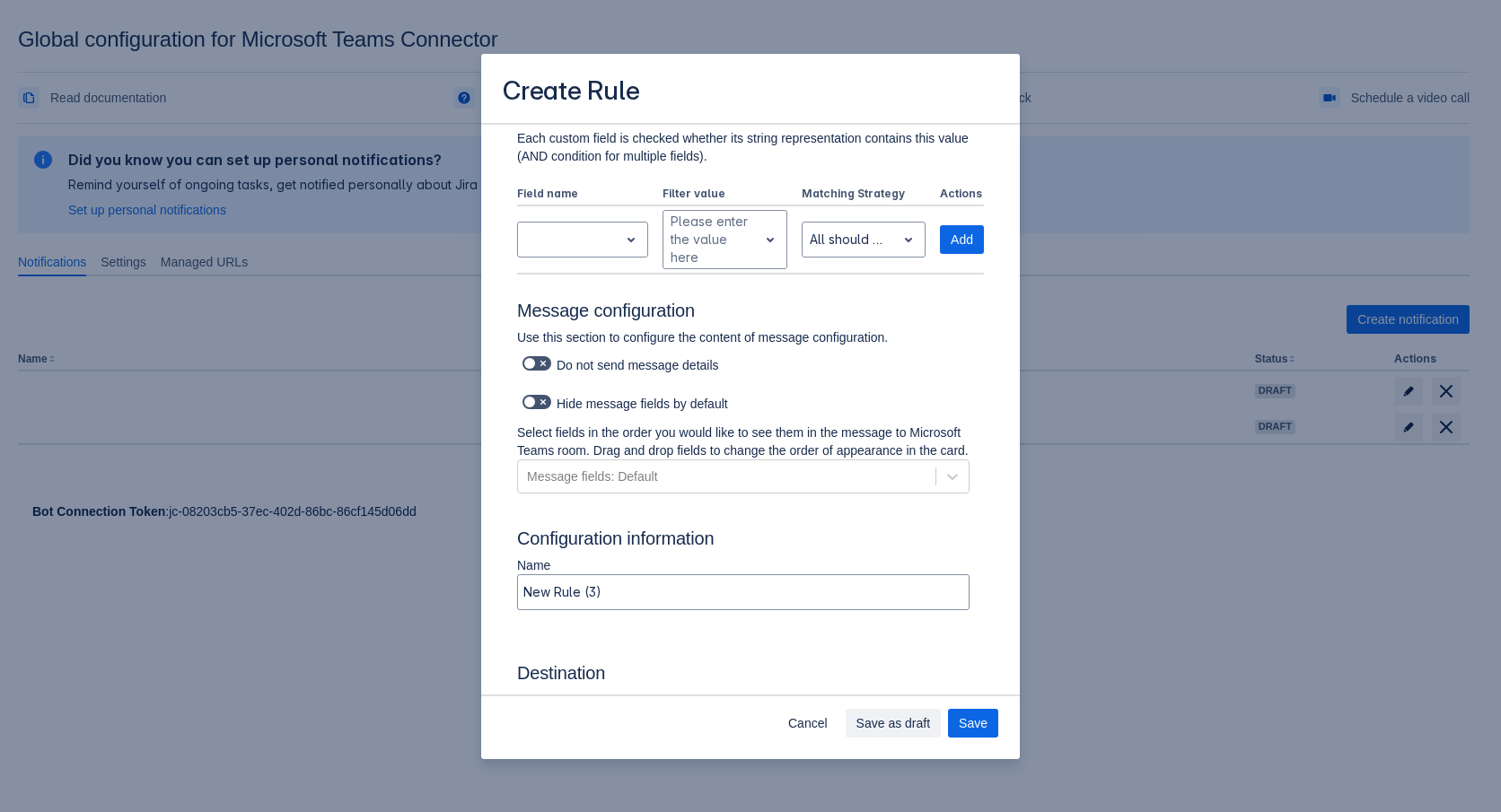
scroll to position [1168, 0]
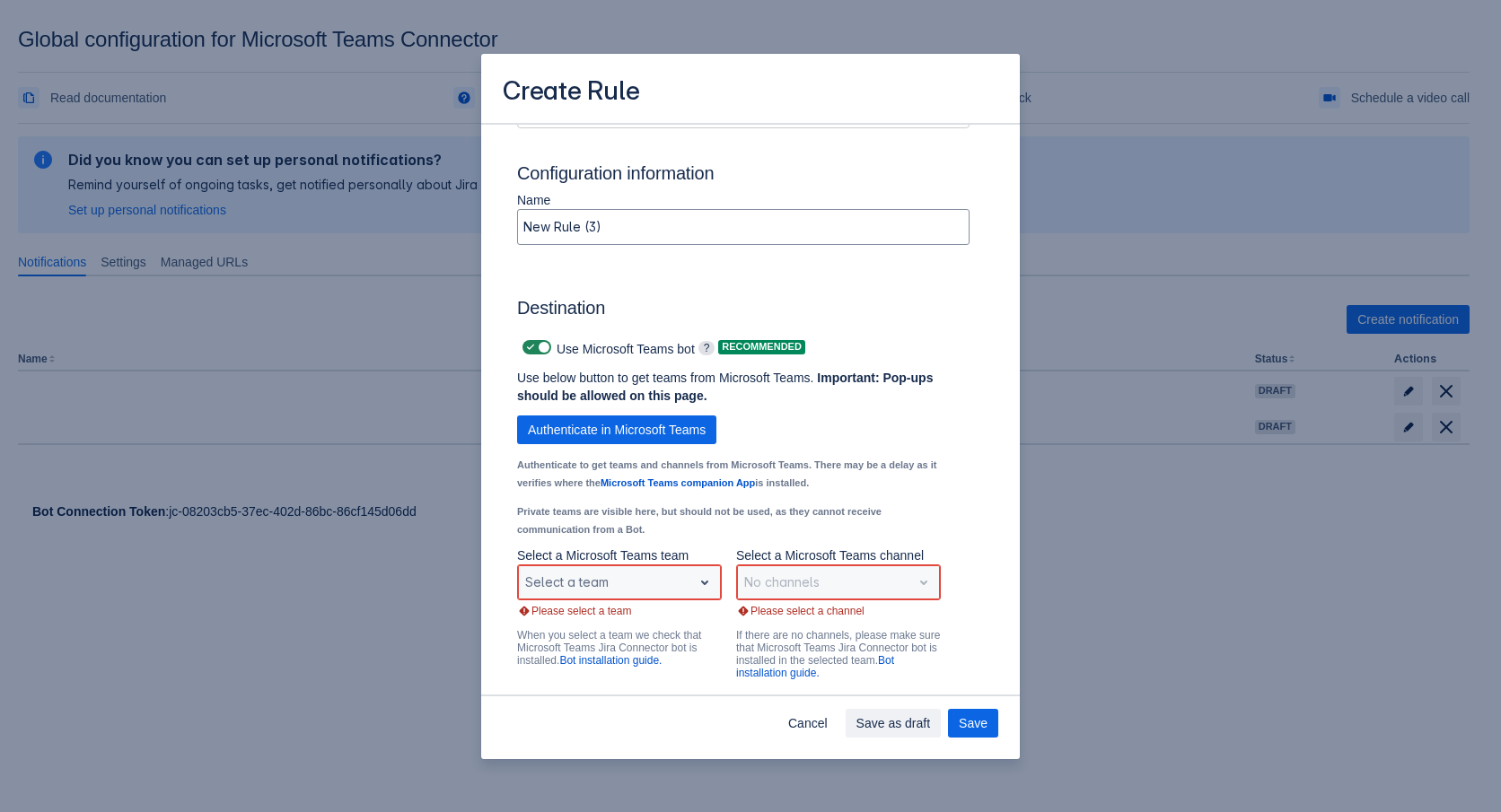
click at [645, 585] on div "Select a team" at bounding box center [619, 582] width 204 height 36
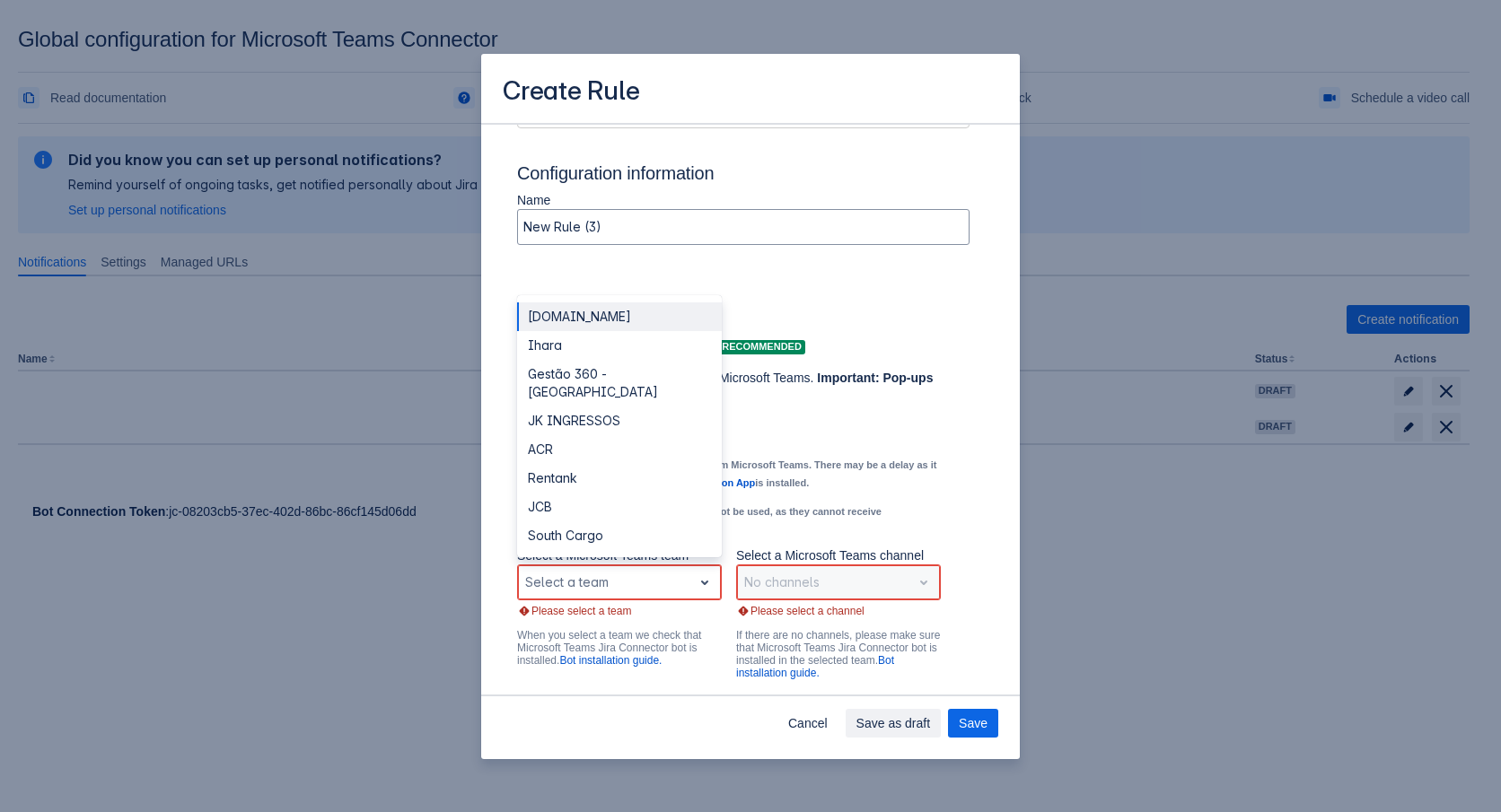
click at [628, 332] on div "eaglesgroup.com.br" at bounding box center [619, 317] width 204 height 28
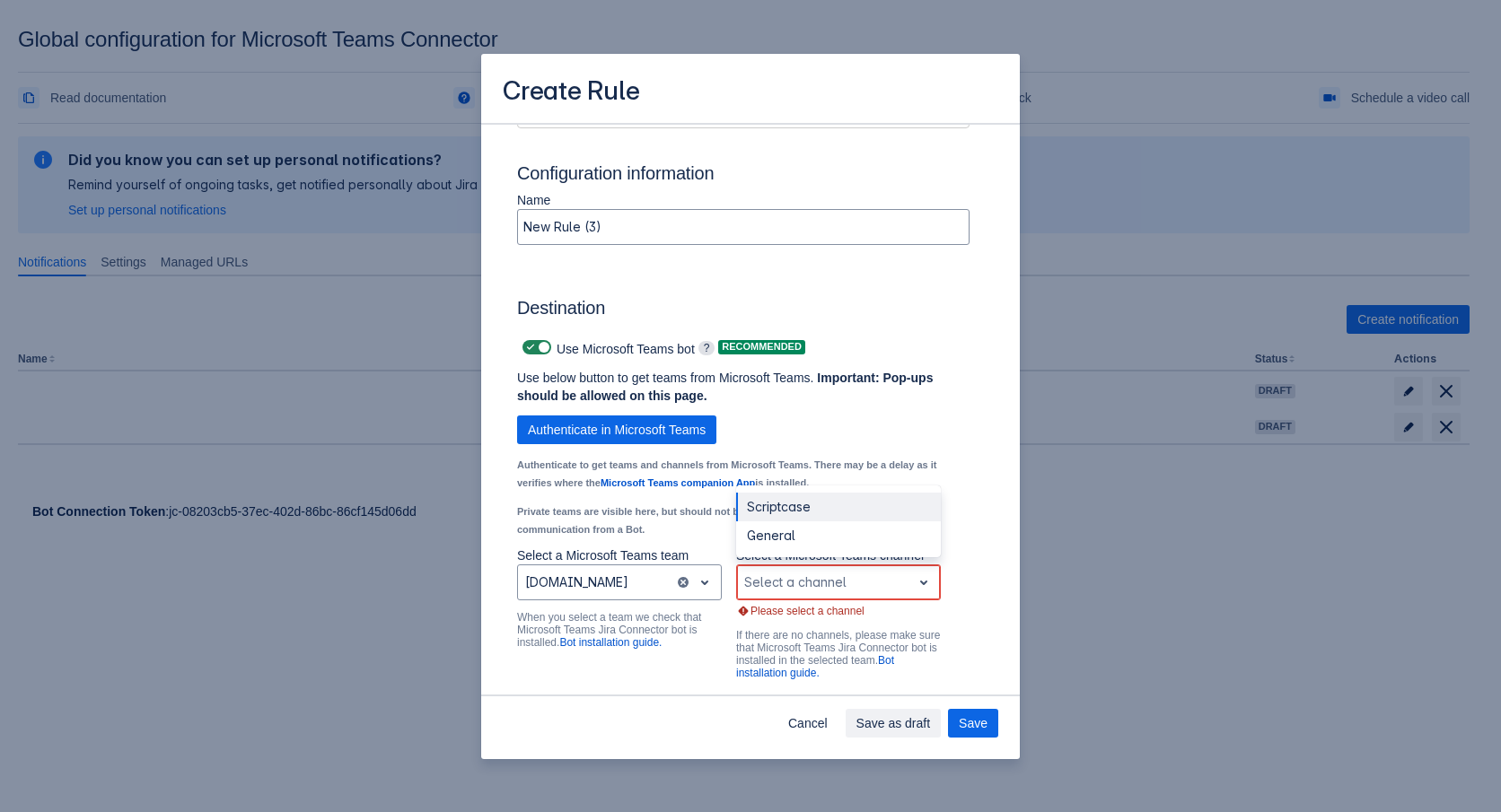
click at [876, 593] on div "Scrollable content" at bounding box center [824, 582] width 160 height 22
click at [821, 550] on div "General" at bounding box center [838, 536] width 204 height 28
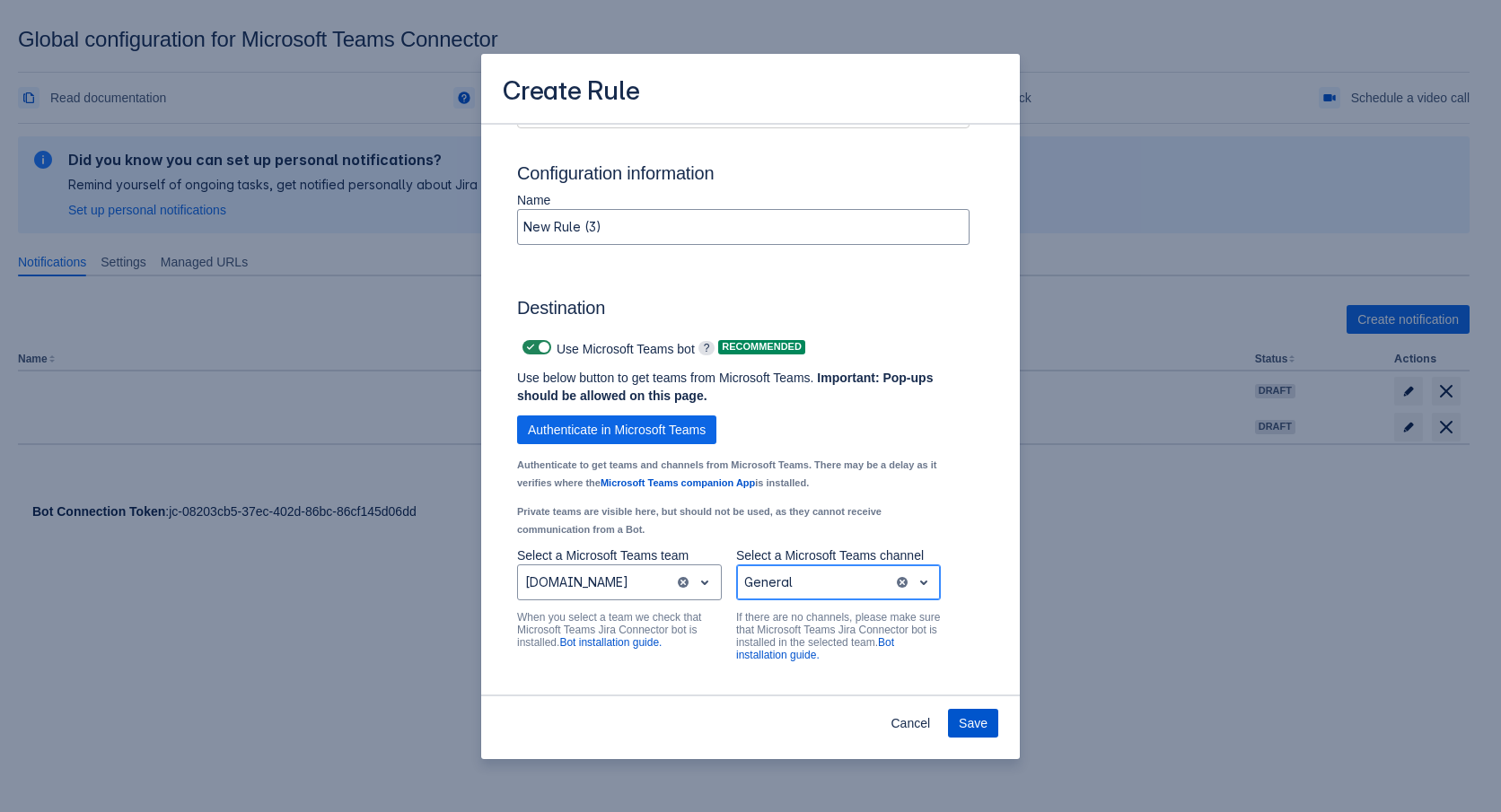
click at [971, 712] on span "Save" at bounding box center [973, 723] width 28 height 28
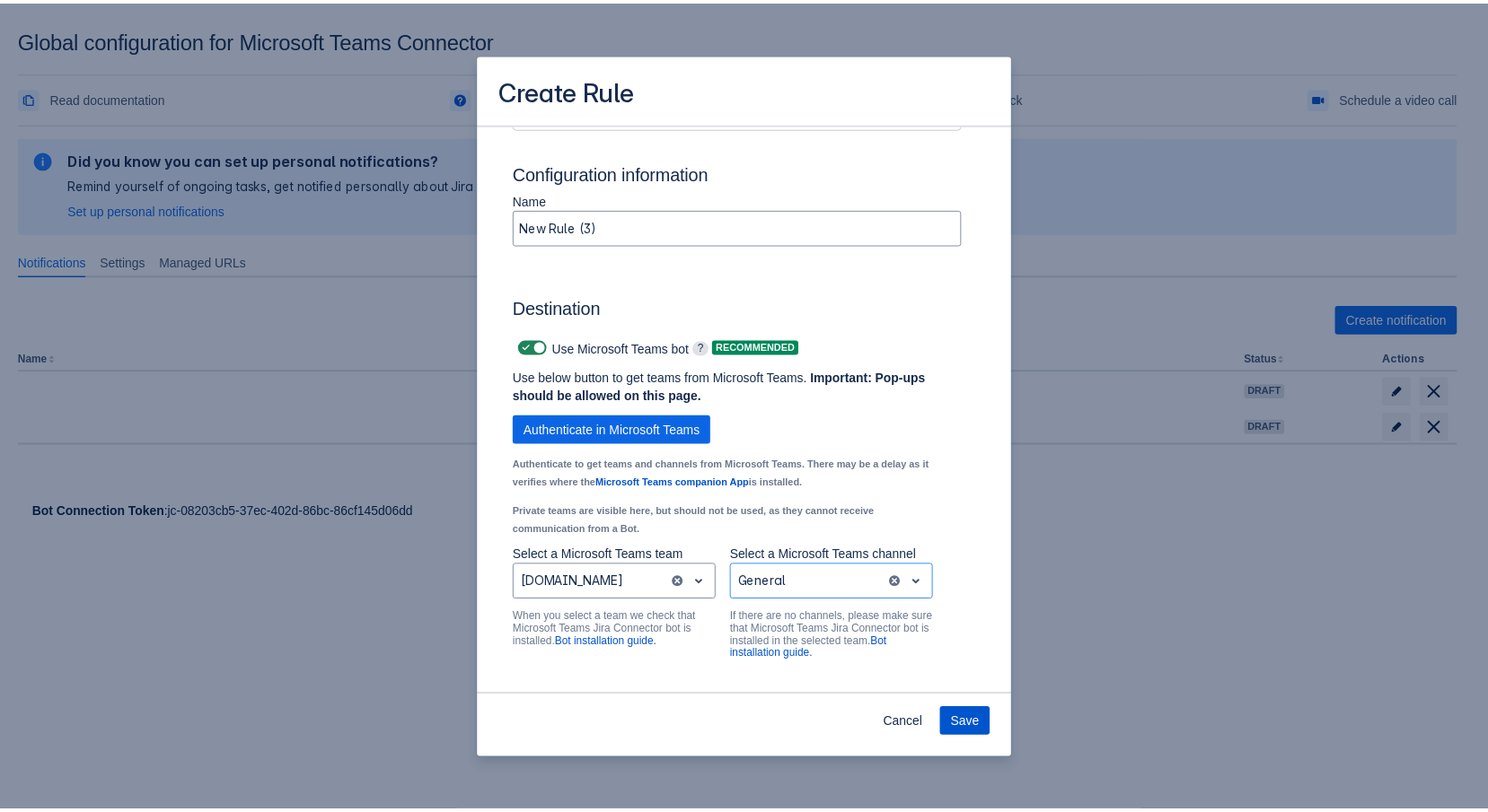
scroll to position [0, 0]
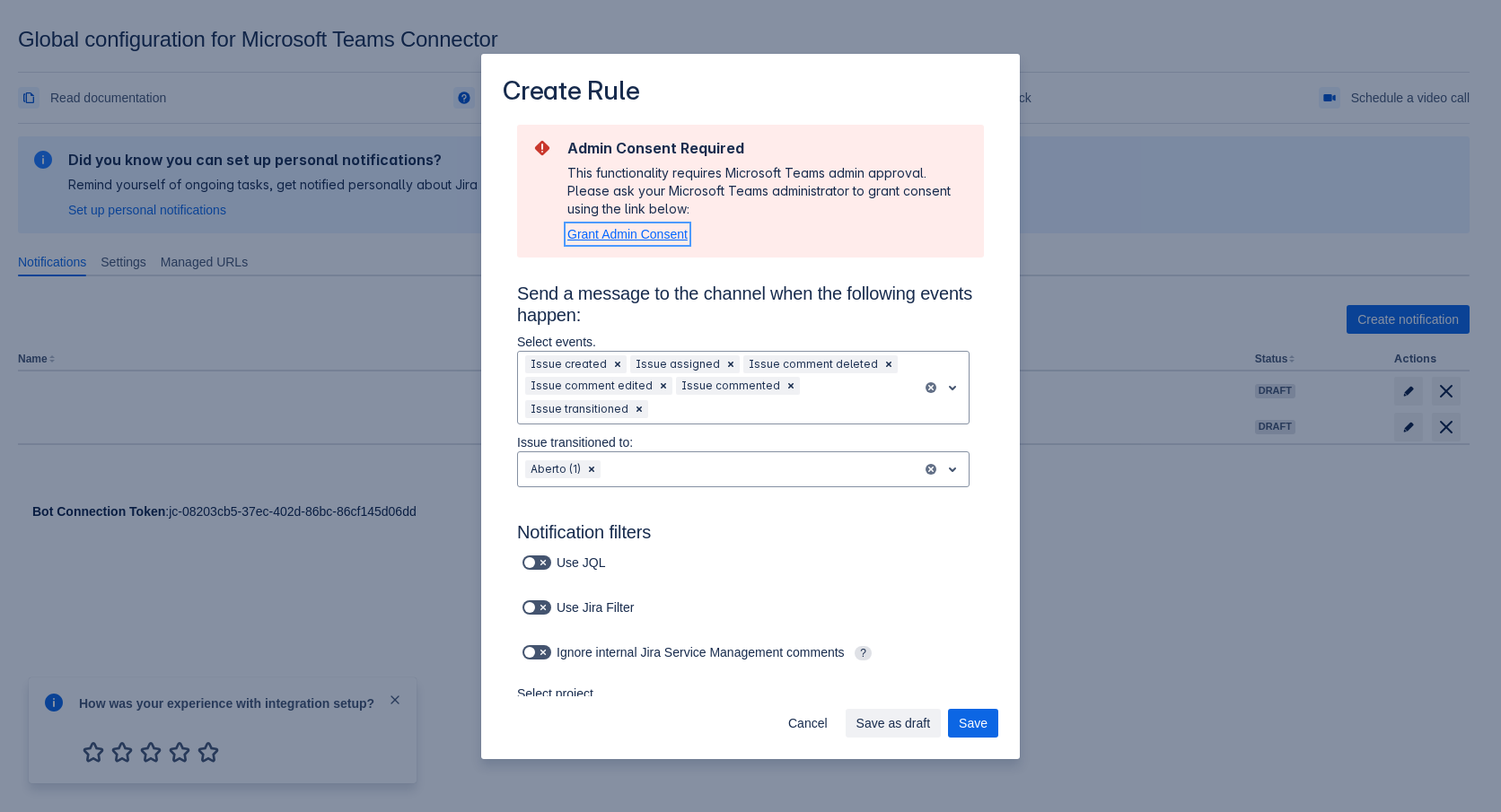
click at [625, 236] on span "Grant Admin Consent" at bounding box center [628, 234] width 121 height 14
click at [1111, 268] on div "Create Rule Admin Consent Required This functionality requires Microsoft Teams …" at bounding box center [750, 406] width 1501 height 812
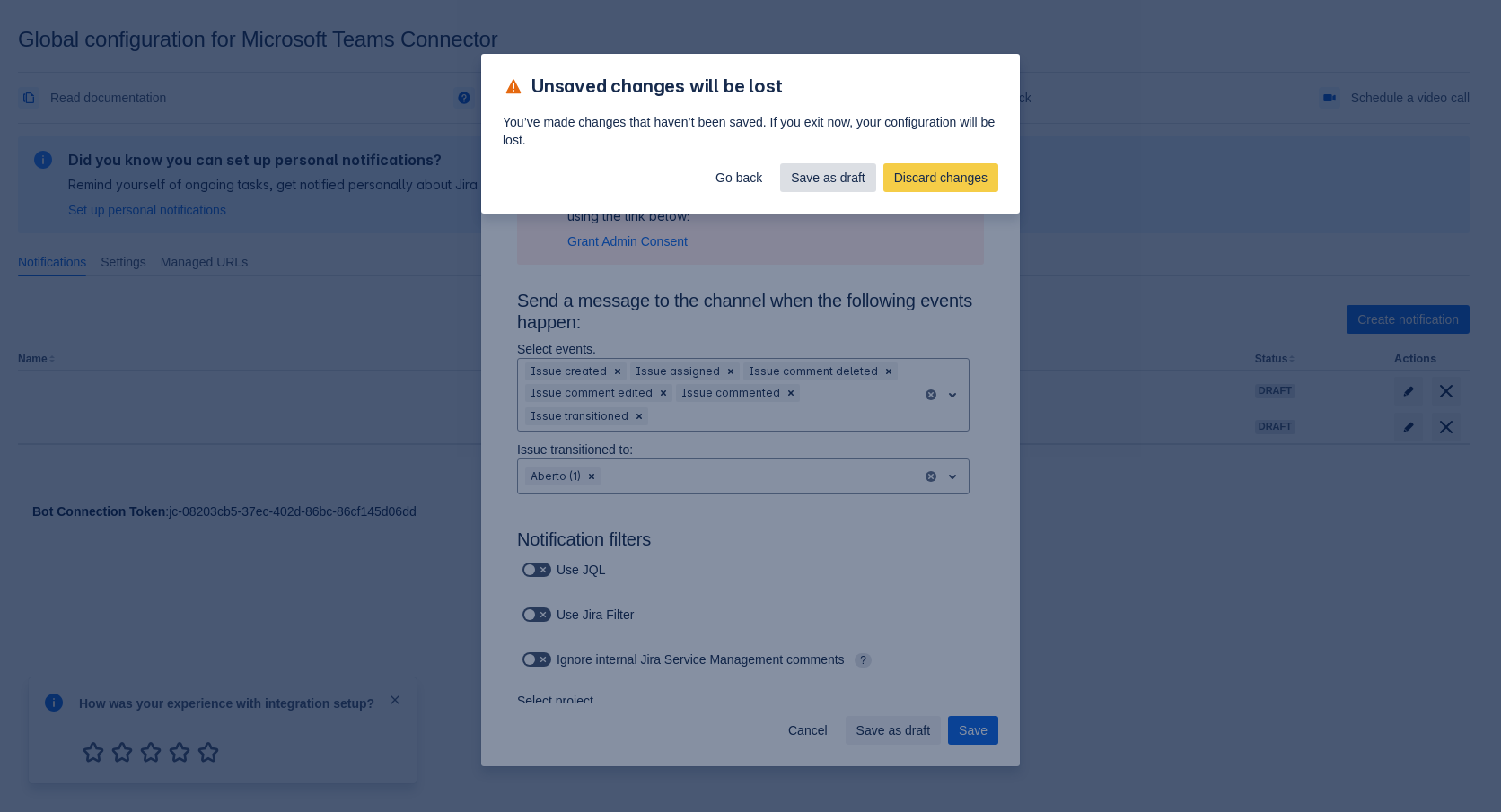
click at [799, 182] on span "Save as draft" at bounding box center [827, 177] width 74 height 28
